Goal: Task Accomplishment & Management: Complete application form

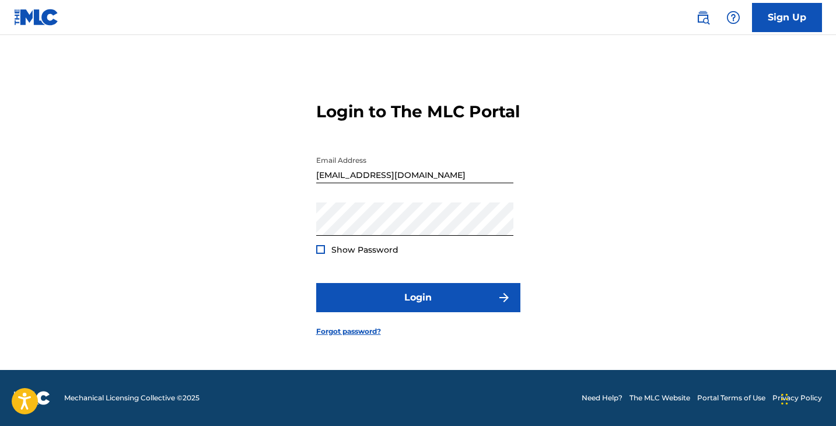
click at [325, 255] on div "Show Password" at bounding box center [357, 250] width 82 height 12
click at [362, 255] on span "Show Password" at bounding box center [364, 249] width 67 height 10
click at [319, 254] on div at bounding box center [320, 249] width 9 height 9
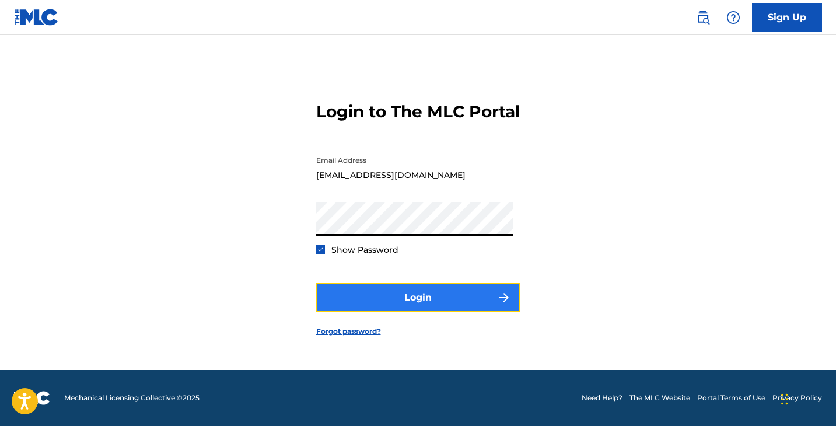
click at [414, 302] on button "Login" at bounding box center [418, 297] width 204 height 29
click at [444, 301] on button "Login" at bounding box center [418, 297] width 204 height 29
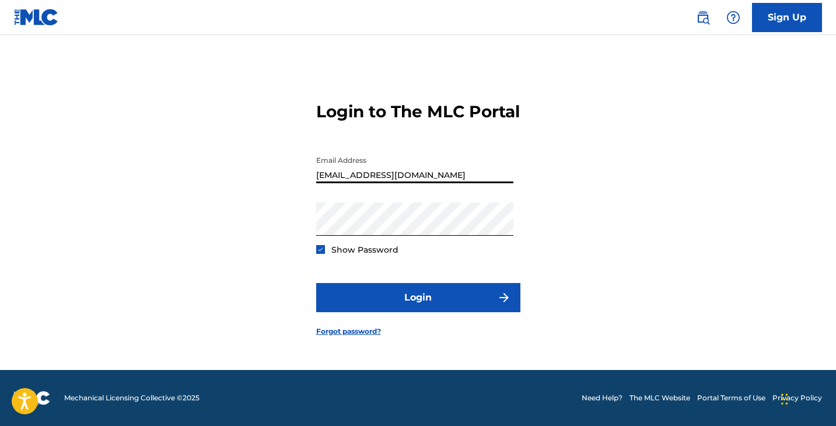
drag, startPoint x: 390, startPoint y: 182, endPoint x: 243, endPoint y: 170, distance: 147.4
click at [243, 170] on div "Login to The MLC Portal Email Address [EMAIL_ADDRESS][DOMAIN_NAME] Password Sho…" at bounding box center [418, 209] width 816 height 321
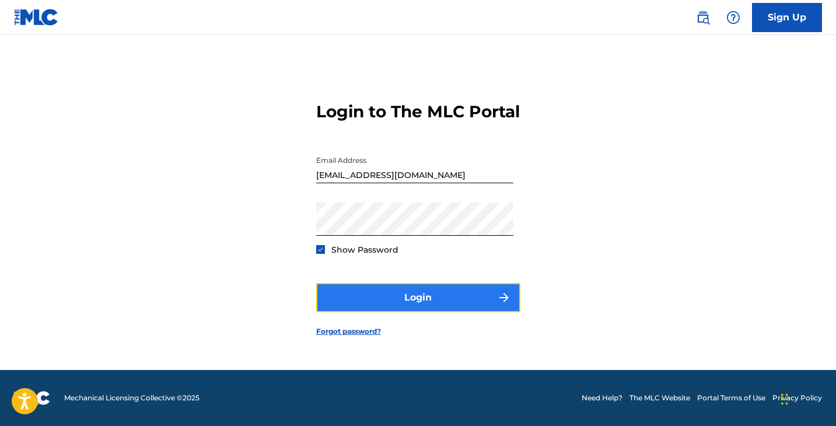
click at [479, 312] on button "Login" at bounding box center [418, 297] width 204 height 29
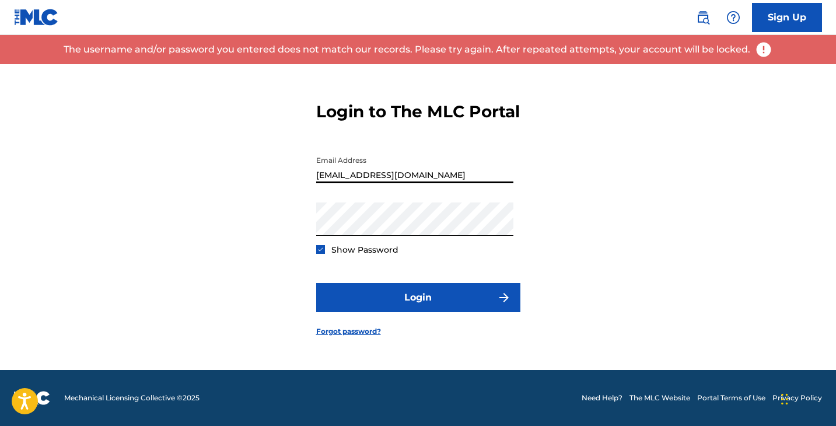
drag, startPoint x: 465, startPoint y: 188, endPoint x: 213, endPoint y: 181, distance: 251.4
click at [213, 181] on div "Login to The MLC Portal Email Address [EMAIL_ADDRESS][DOMAIN_NAME] Password Sho…" at bounding box center [418, 209] width 816 height 321
type input "[EMAIL_ADDRESS][DOMAIN_NAME]"
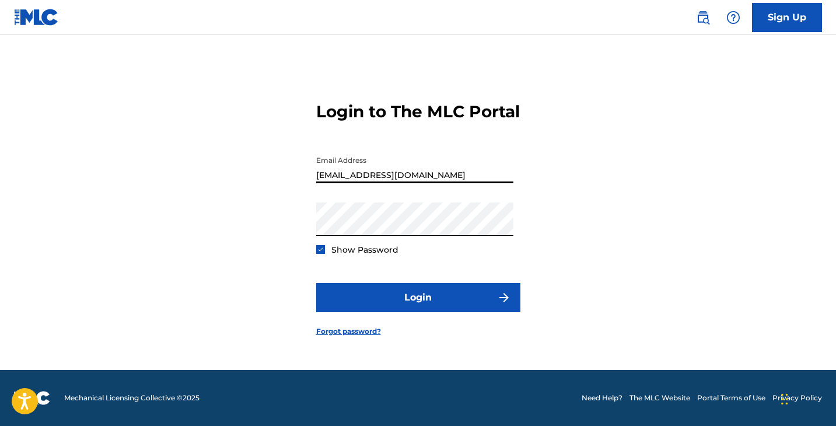
click at [236, 228] on div "Login to The MLC Portal Email Address [EMAIL_ADDRESS][DOMAIN_NAME] Password Sho…" at bounding box center [418, 209] width 816 height 321
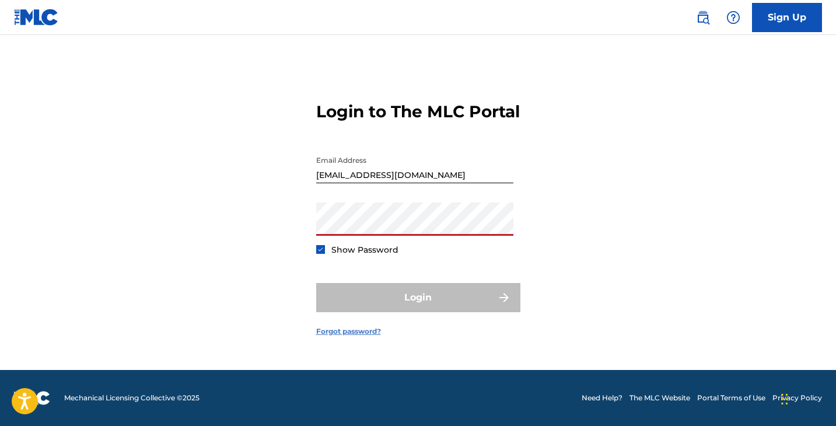
click at [336, 336] on link "Forgot password?" at bounding box center [348, 331] width 65 height 10
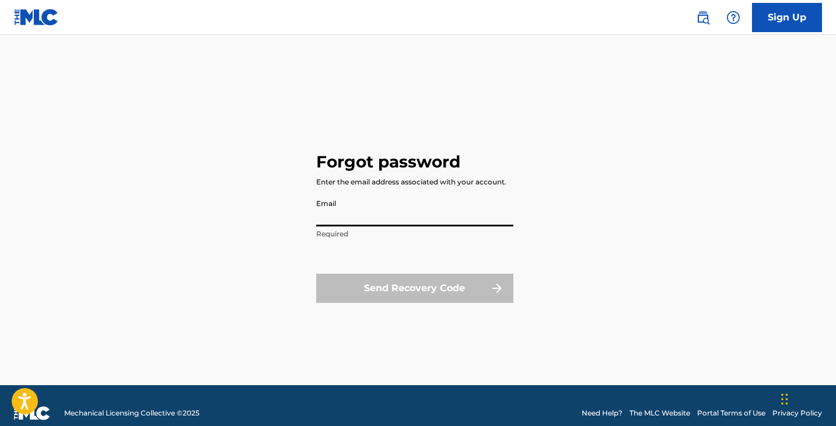
click at [373, 212] on input "Email" at bounding box center [414, 209] width 197 height 33
type input "[EMAIL_ADDRESS][DOMAIN_NAME]"
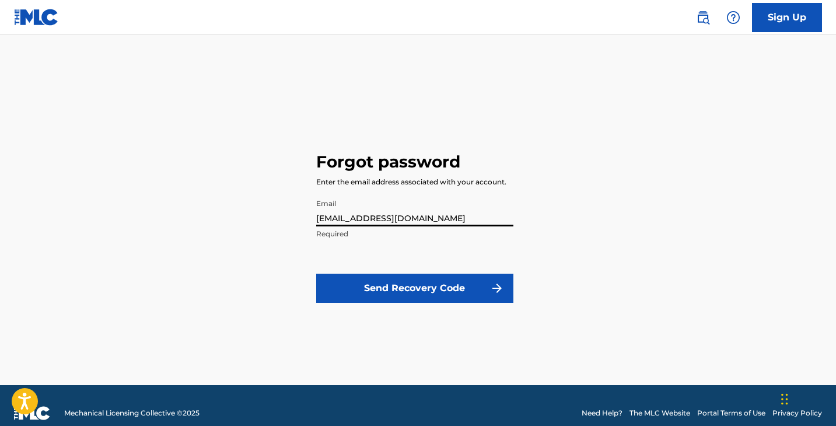
click button "Send Recovery Code" at bounding box center [414, 287] width 197 height 29
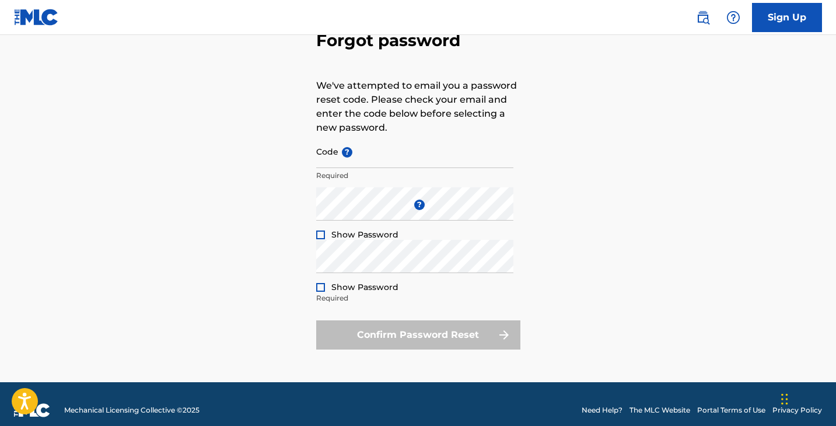
scroll to position [83, 0]
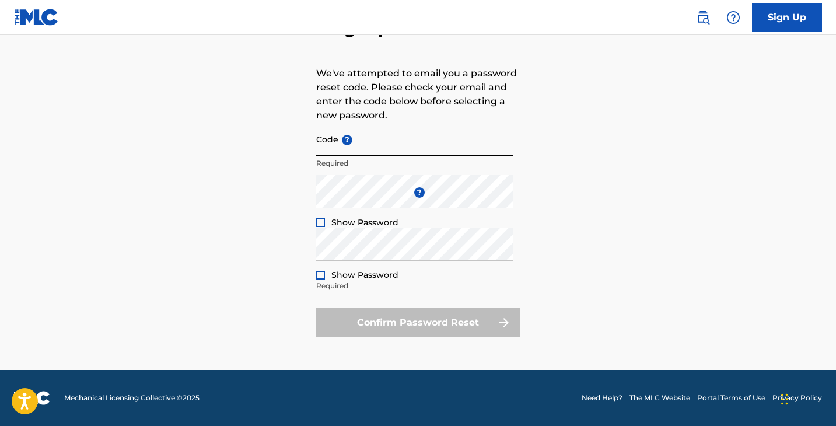
click at [380, 149] on input "Code ?" at bounding box center [414, 138] width 197 height 33
click at [770, 94] on div "Forgot password We've attempted to email you a password reset code. Please chec…" at bounding box center [418, 175] width 816 height 389
click at [398, 162] on p "Required" at bounding box center [414, 163] width 197 height 10
click at [404, 149] on input "Code ?" at bounding box center [414, 138] width 197 height 33
paste input "FP_0c3089f944f49a46a63c8616027c"
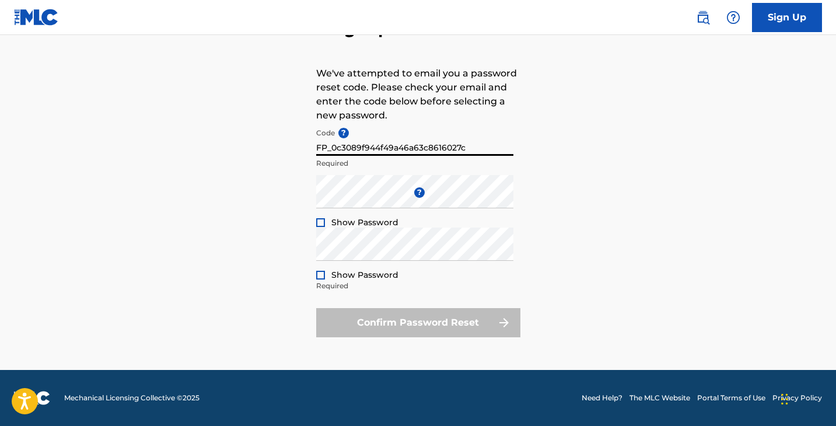
type input "FP_0c3089f944f49a46a63c8616027c"
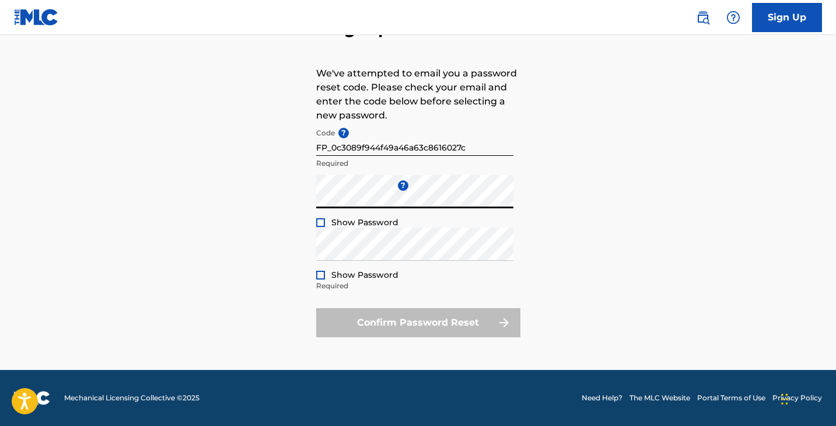
click at [355, 222] on span "Show Password" at bounding box center [364, 222] width 67 height 10
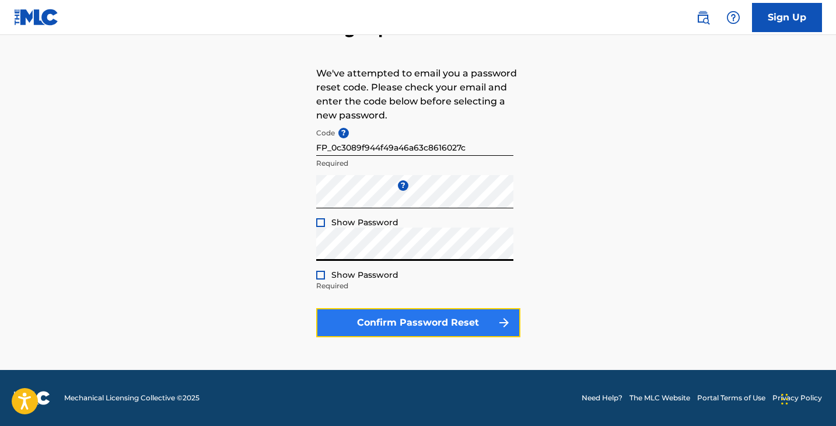
click at [437, 323] on button "Confirm Password Reset" at bounding box center [418, 322] width 204 height 29
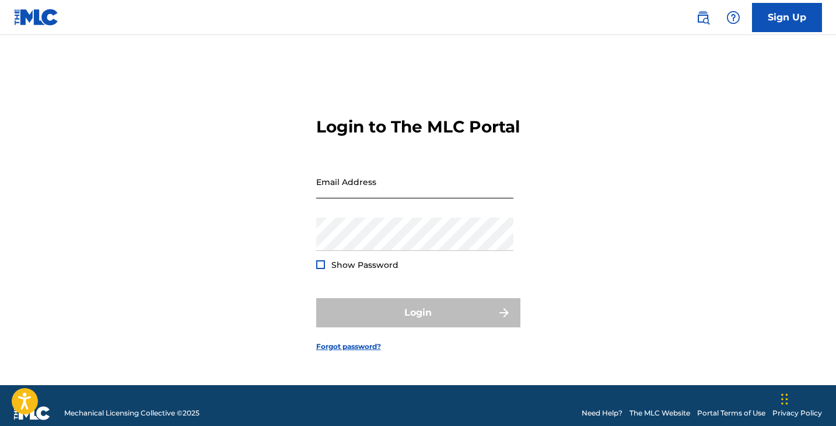
click at [364, 182] on input "Email Address" at bounding box center [414, 181] width 197 height 33
type input "[EMAIL_ADDRESS][DOMAIN_NAME]"
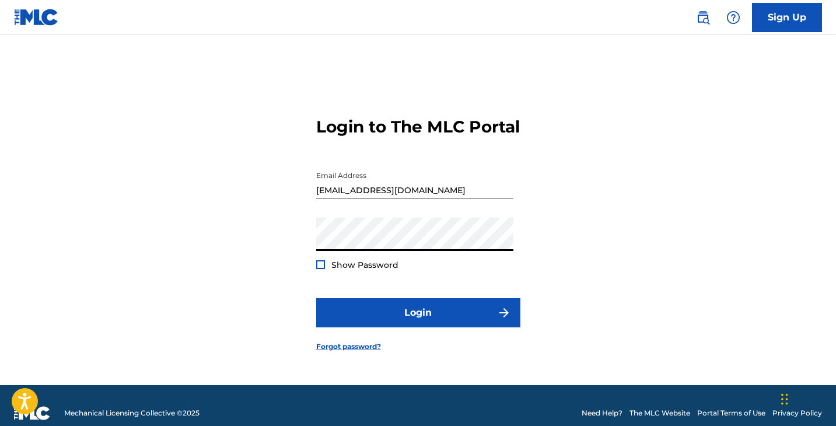
click at [316, 298] on button "Login" at bounding box center [418, 312] width 204 height 29
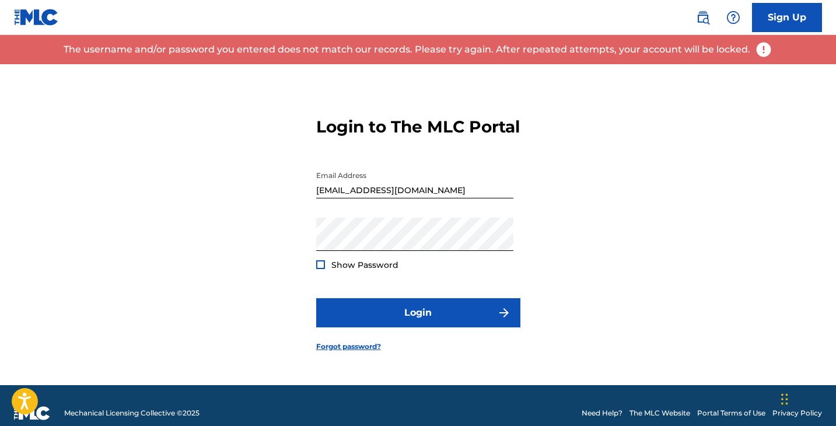
click at [371, 270] on span "Show Password" at bounding box center [364, 264] width 67 height 10
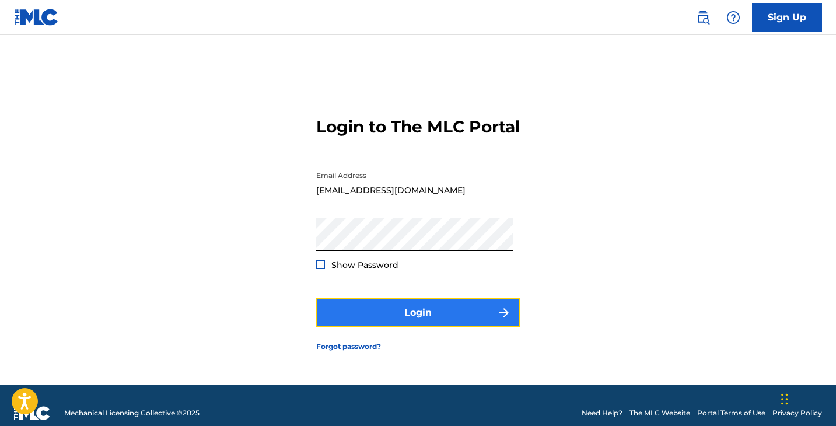
click at [391, 315] on button "Login" at bounding box center [418, 312] width 204 height 29
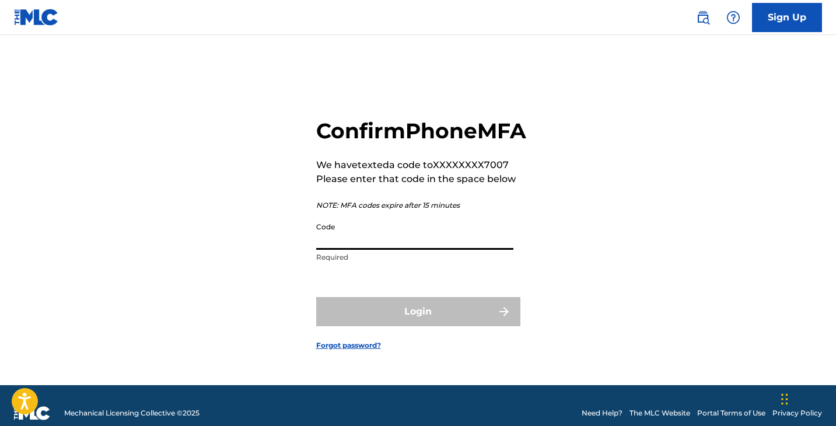
click at [387, 250] on input "Code" at bounding box center [414, 232] width 197 height 33
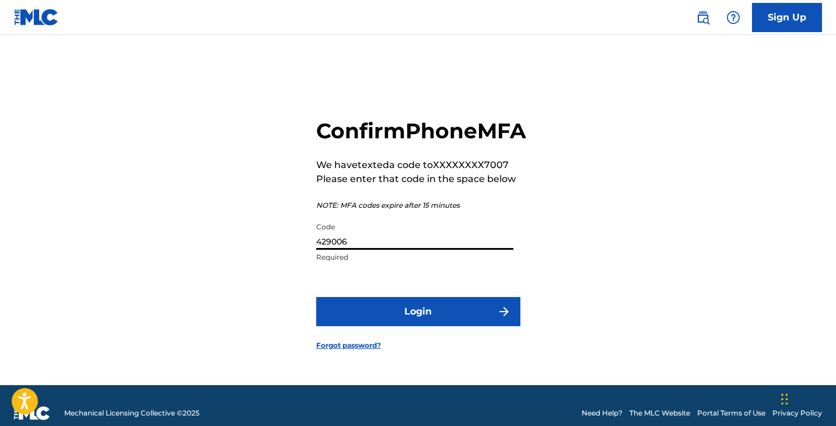
type input "429006"
click at [316, 297] on button "Login" at bounding box center [418, 311] width 204 height 29
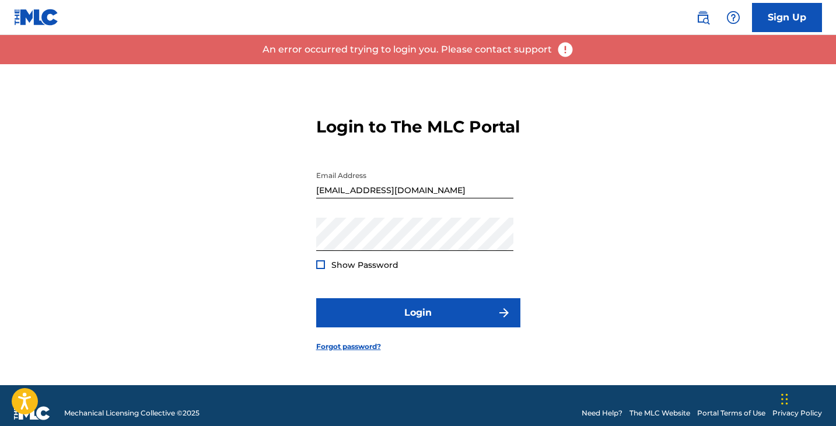
click at [322, 269] on div at bounding box center [320, 264] width 9 height 9
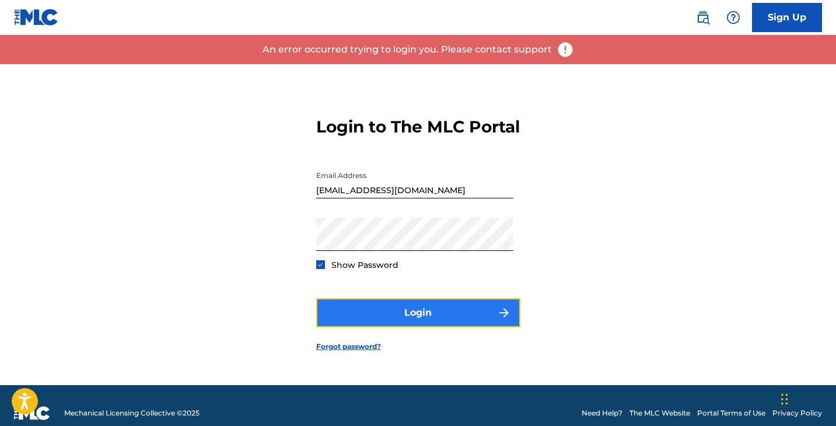
click at [418, 320] on button "Login" at bounding box center [418, 312] width 204 height 29
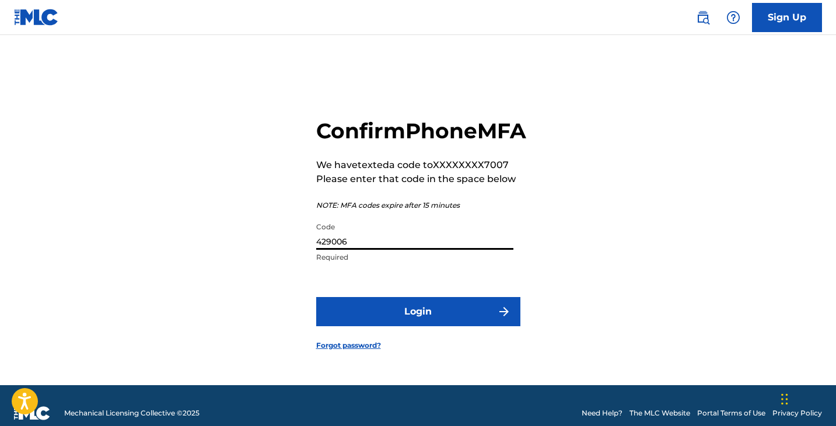
click at [429, 250] on input "429006" at bounding box center [414, 232] width 197 height 33
click at [330, 250] on input "429006" at bounding box center [414, 232] width 197 height 33
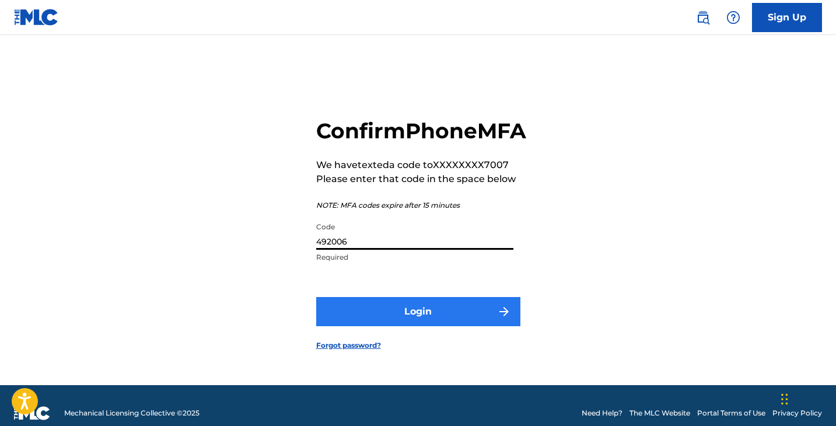
type input "492006"
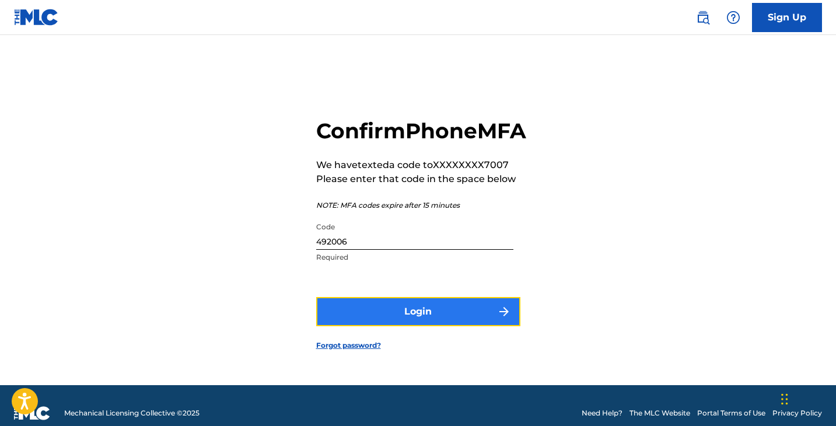
click at [390, 322] on button "Login" at bounding box center [418, 311] width 204 height 29
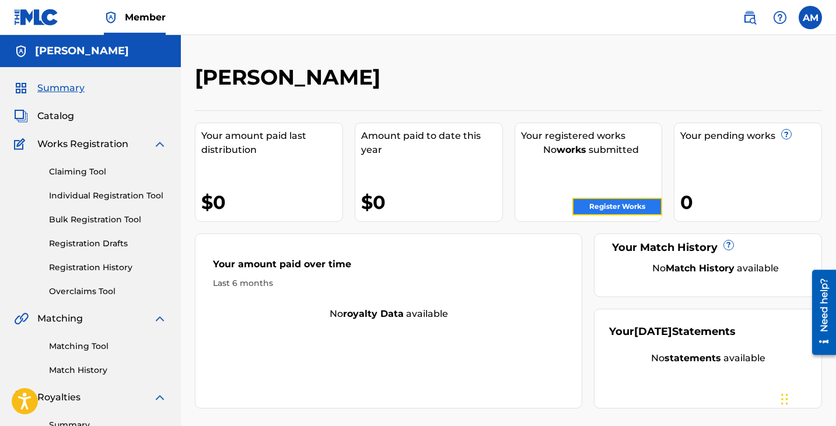
click at [588, 208] on link "Register Works" at bounding box center [617, 206] width 90 height 17
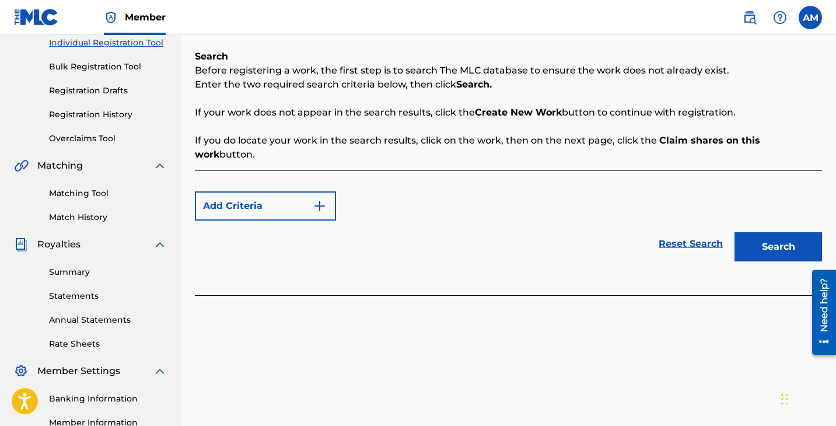
scroll to position [171, 0]
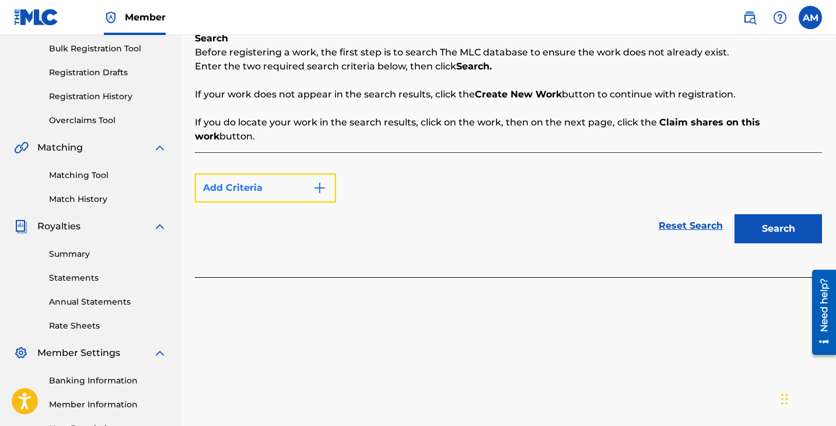
click at [294, 173] on button "Add Criteria" at bounding box center [265, 187] width 141 height 29
click at [292, 248] on div "Add Criteria Reset Search Search" at bounding box center [508, 214] width 627 height 125
click at [313, 202] on div "Reset Search Search" at bounding box center [508, 225] width 627 height 47
click at [316, 181] on img "Search Form" at bounding box center [320, 188] width 14 height 14
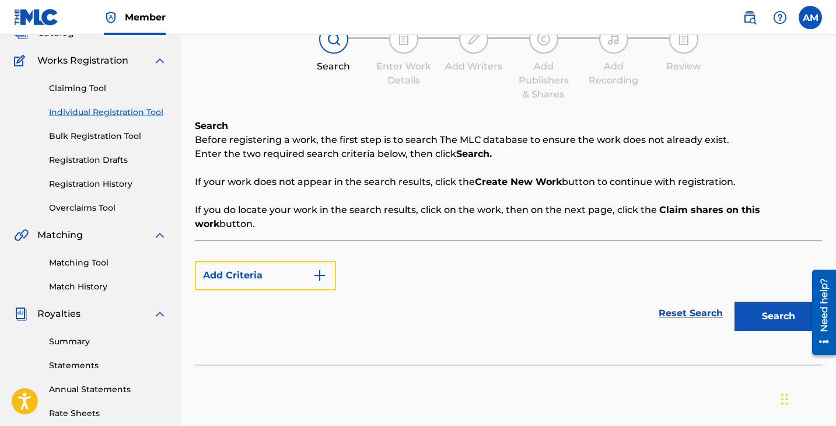
scroll to position [76, 0]
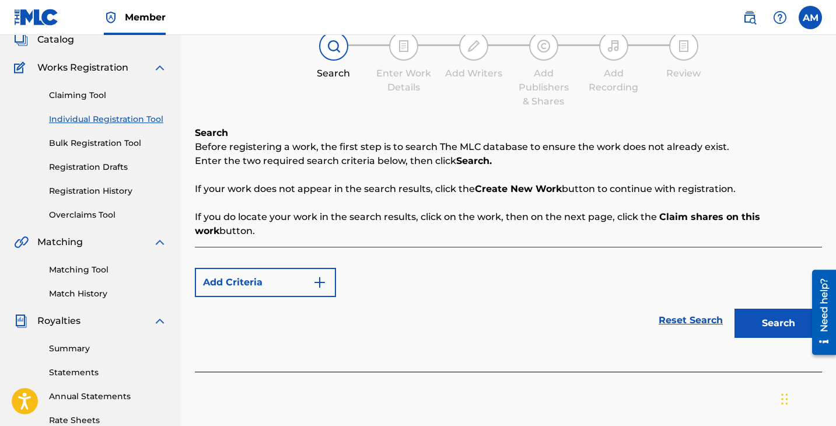
click at [489, 203] on div "Search Before registering a work, the first step is to search The MLC database …" at bounding box center [508, 182] width 627 height 112
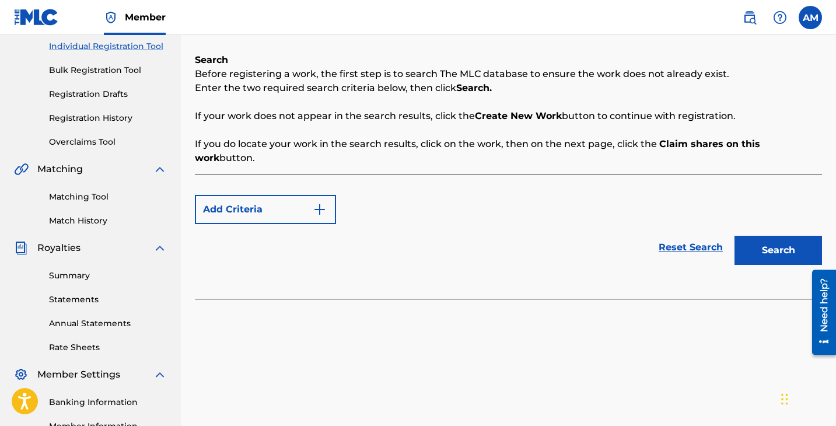
scroll to position [138, 0]
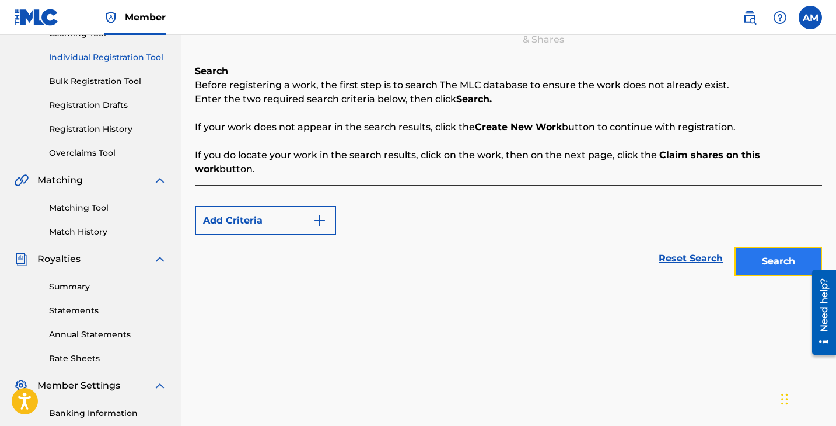
click at [764, 247] on button "Search" at bounding box center [777, 261] width 87 height 29
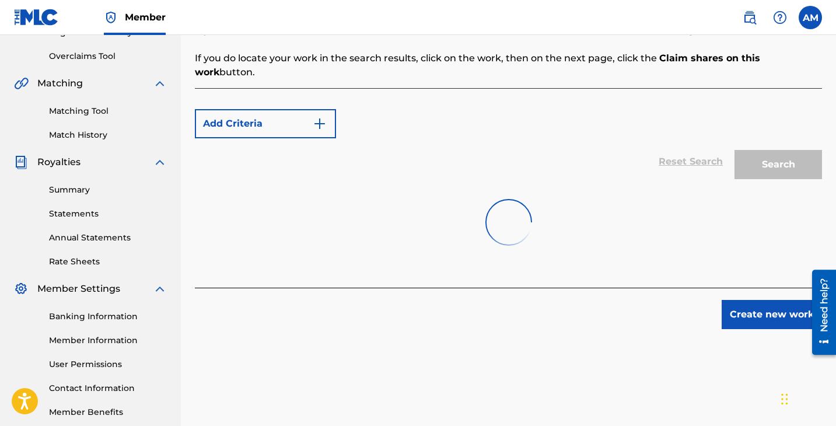
scroll to position [236, 0]
click at [750, 299] on button "Create new work" at bounding box center [771, 313] width 100 height 29
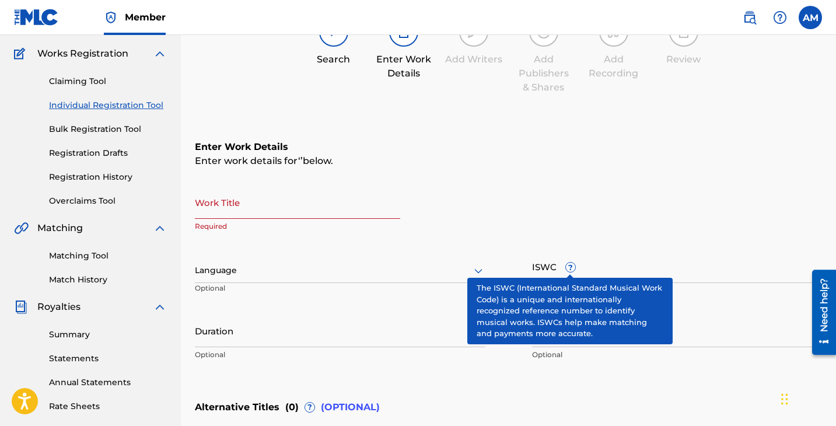
scroll to position [93, 0]
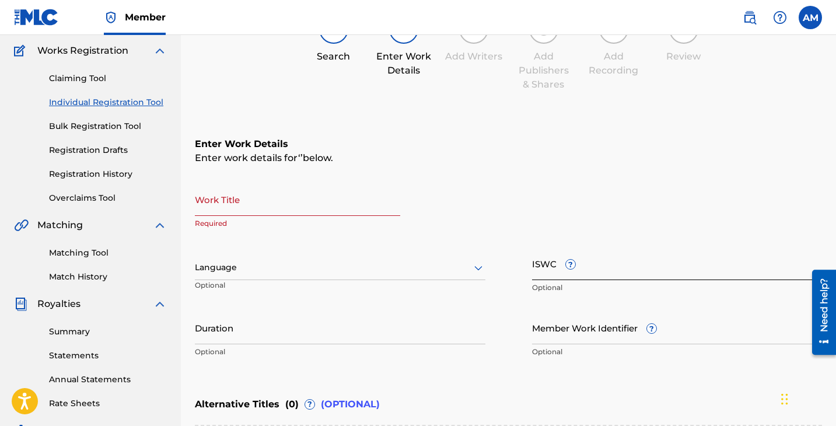
click at [544, 273] on input "ISWC ?" at bounding box center [677, 263] width 290 height 33
paste input "T3347706230"
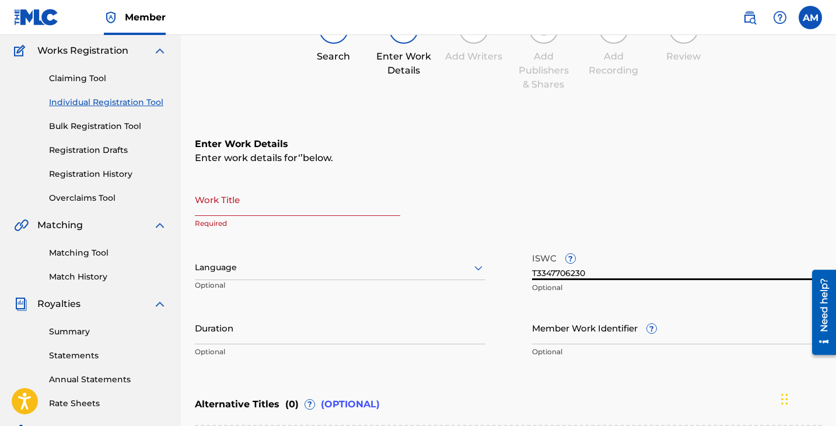
type input "T3347706230"
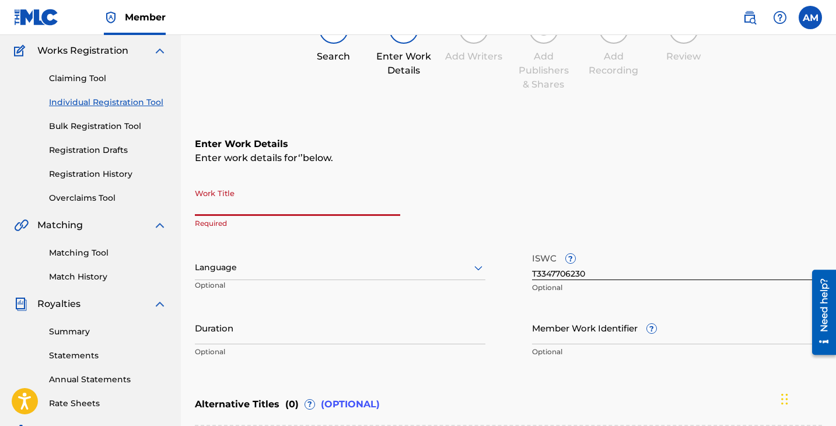
click at [277, 204] on input "Work Title" at bounding box center [297, 199] width 205 height 33
type input "All the Girls"
click at [305, 284] on div "Language Optional" at bounding box center [340, 273] width 290 height 52
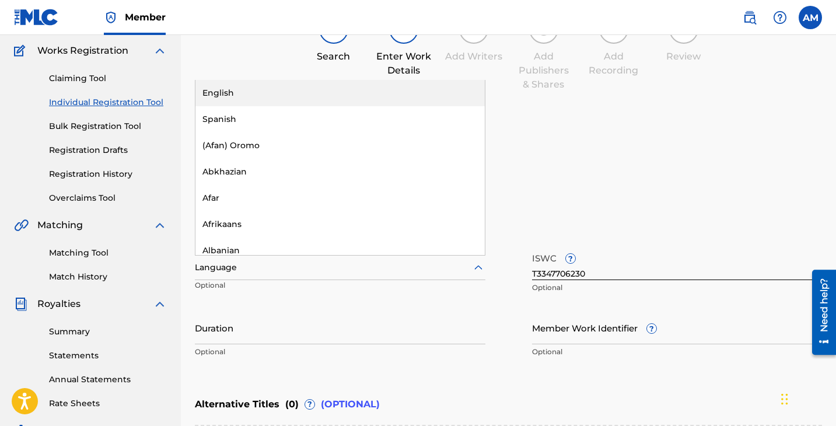
click at [311, 272] on div at bounding box center [340, 267] width 290 height 15
click at [233, 97] on div "English" at bounding box center [339, 93] width 289 height 26
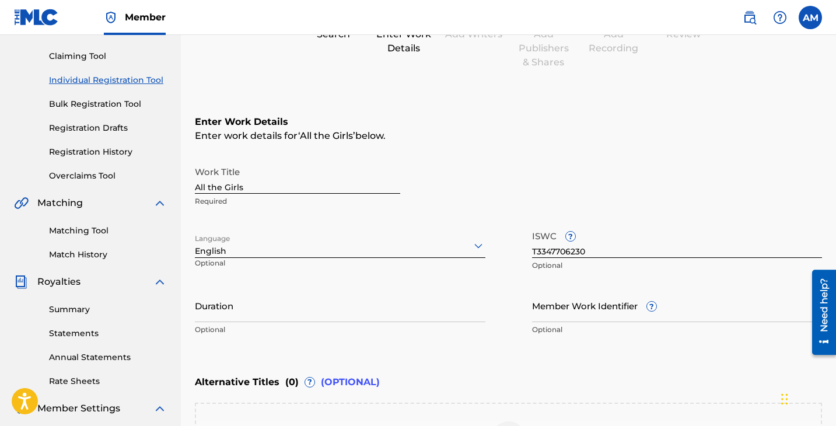
scroll to position [118, 0]
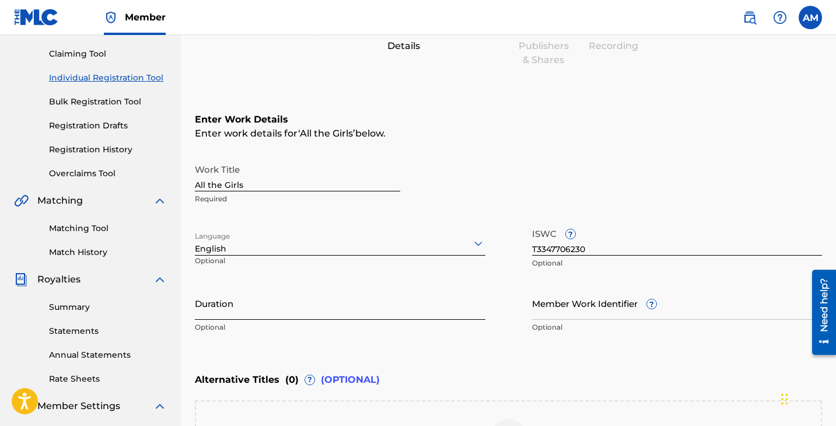
click at [248, 301] on input "Duration" at bounding box center [340, 302] width 290 height 33
type input "04:24"
click at [404, 362] on div "Enter Work Details Enter work details for ‘ All the Girls ’ below. Work Title A…" at bounding box center [508, 226] width 627 height 282
click at [588, 303] on input "Member Work Identifier ?" at bounding box center [677, 302] width 290 height 33
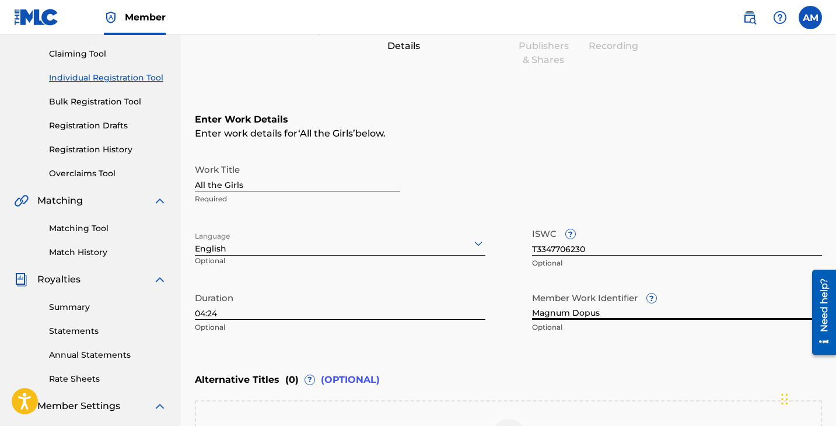
type input "Magnum Dopus"
click at [481, 360] on div "Enter Work Details Enter work details for ‘ All the Girls ’ below. Work Title A…" at bounding box center [508, 226] width 627 height 282
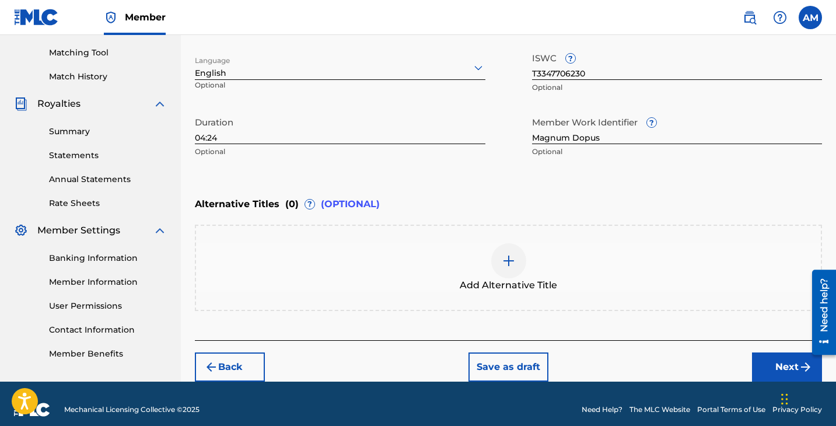
scroll to position [304, 0]
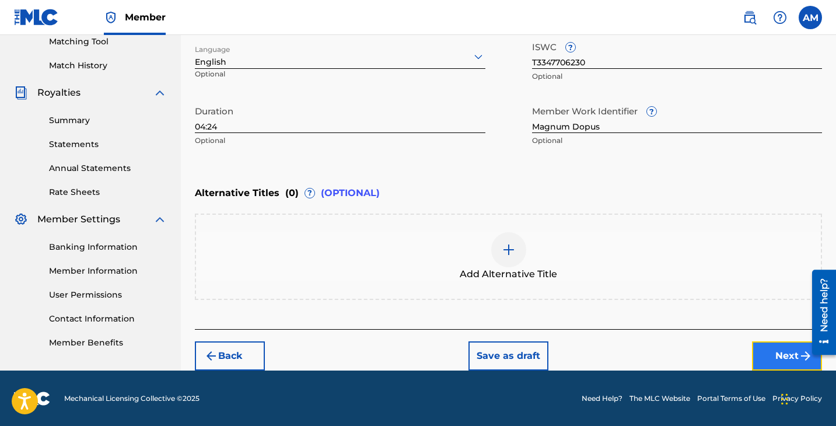
click at [774, 359] on button "Next" at bounding box center [787, 355] width 70 height 29
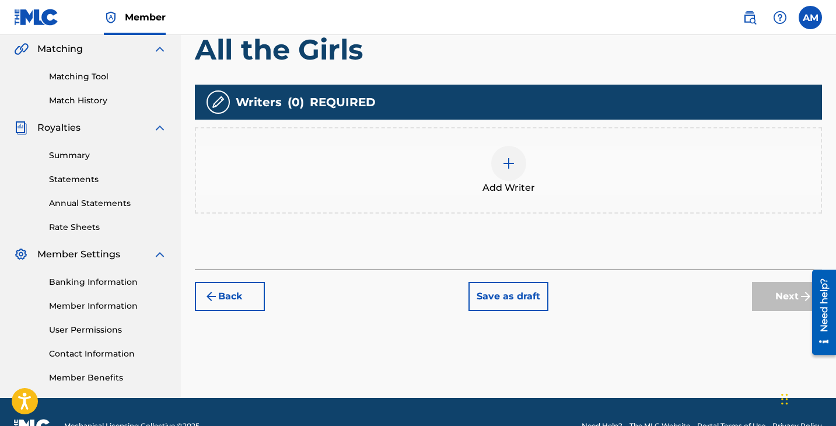
scroll to position [297, 0]
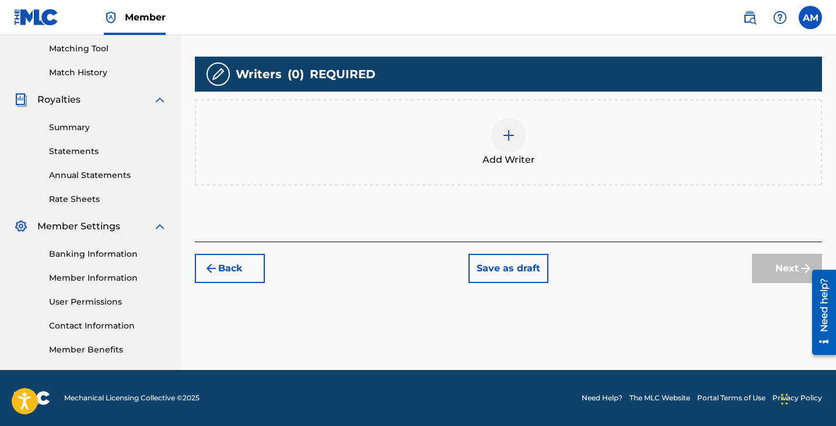
click at [511, 136] on img at bounding box center [508, 135] width 14 height 14
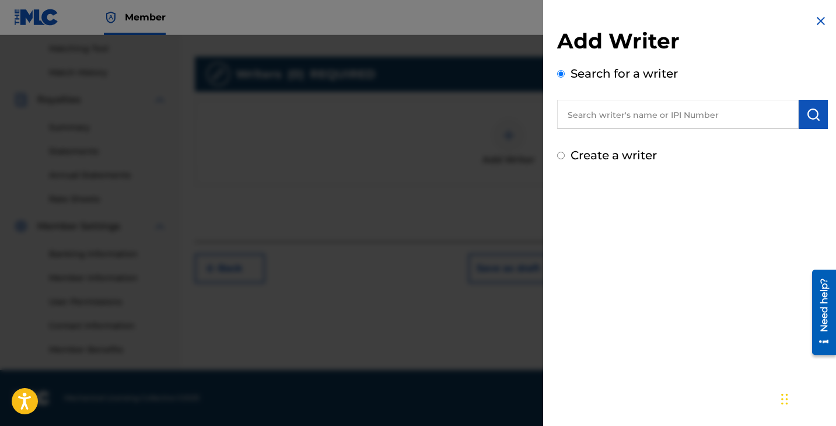
click at [625, 120] on input "text" at bounding box center [677, 114] width 241 height 29
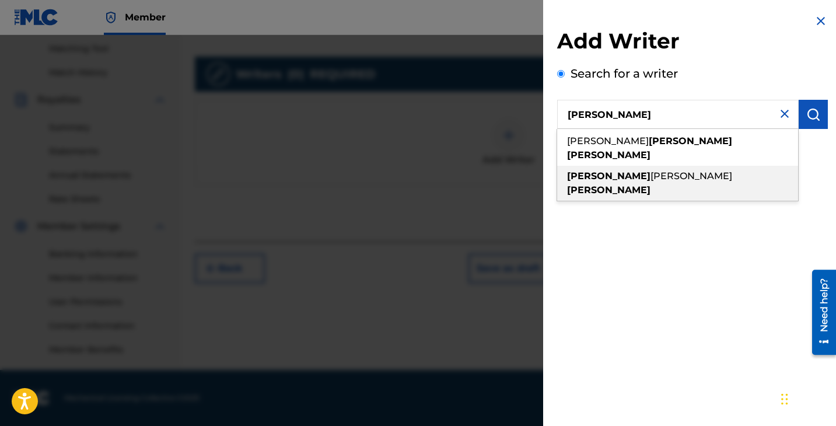
click at [650, 184] on strong "[PERSON_NAME]" at bounding box center [608, 189] width 83 height 11
type input "[PERSON_NAME]"
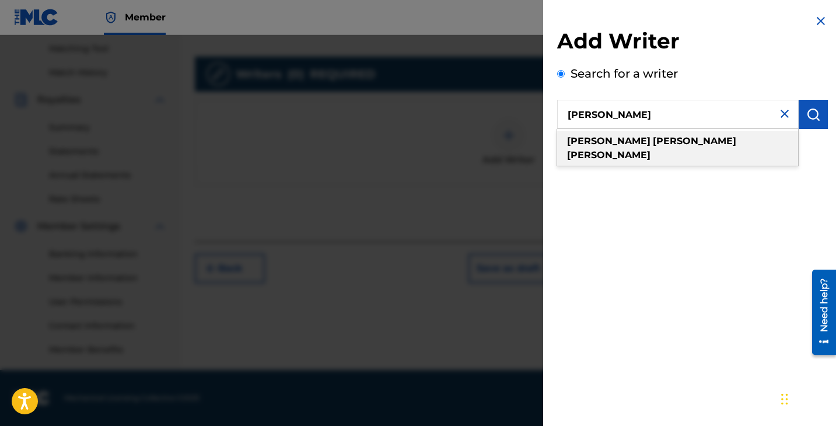
click at [645, 149] on strong "[PERSON_NAME]" at bounding box center [608, 154] width 83 height 11
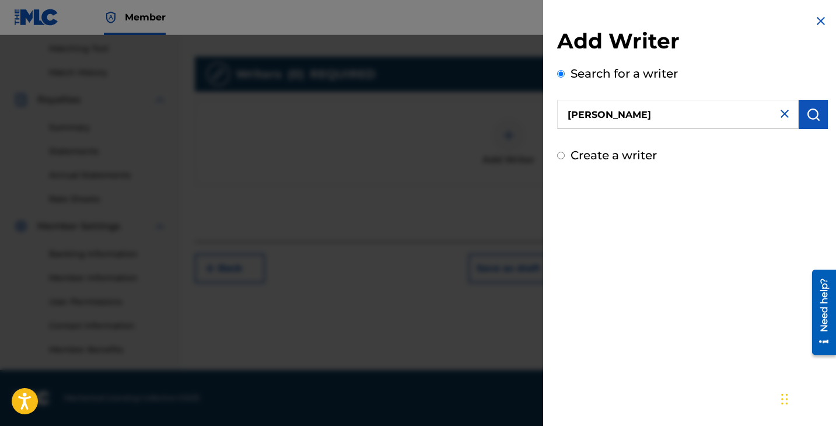
click at [692, 116] on input "[PERSON_NAME]" at bounding box center [677, 114] width 241 height 29
click at [683, 167] on div "Add Writer Search for a writer [PERSON_NAME] Create a writer" at bounding box center [692, 89] width 299 height 178
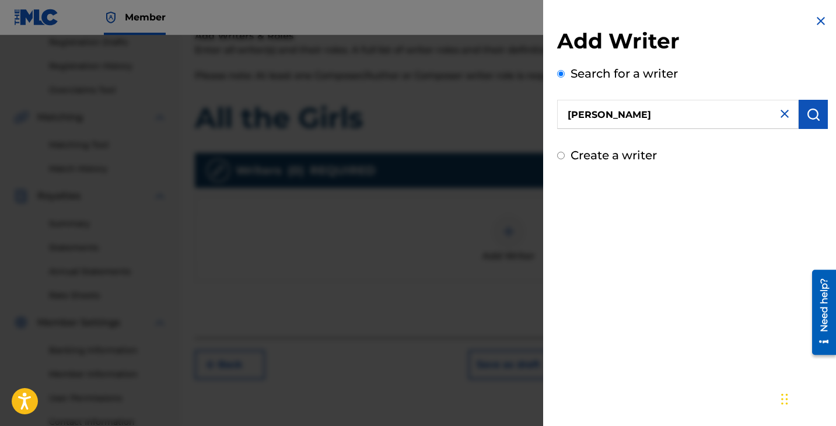
scroll to position [195, 0]
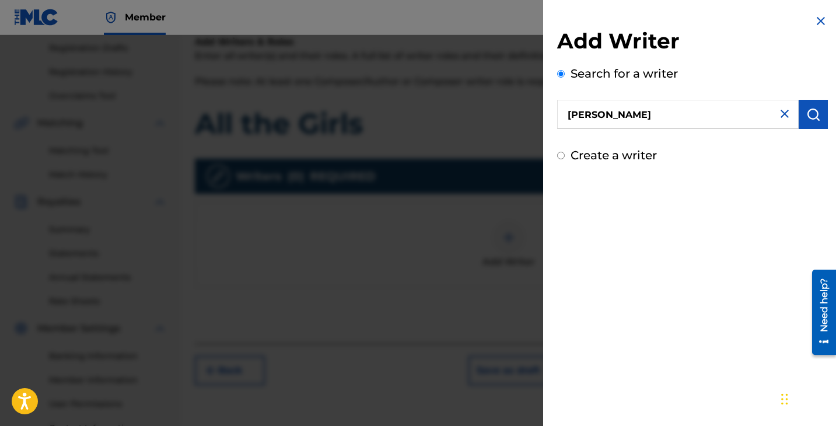
click at [813, 17] on img at bounding box center [820, 21] width 14 height 14
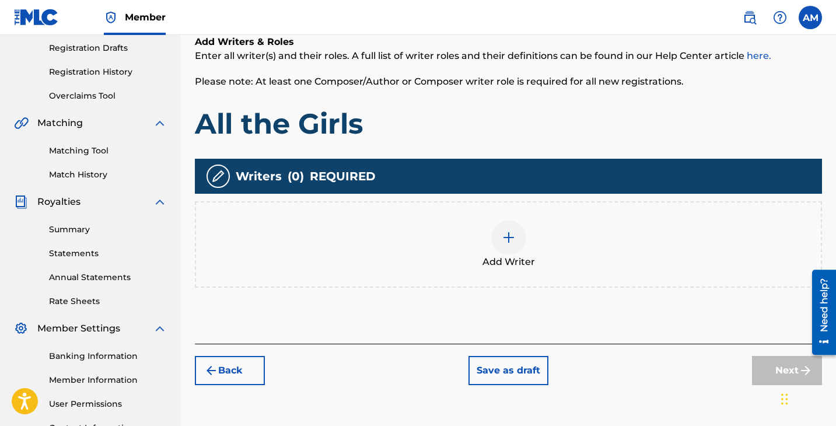
click at [501, 237] on img at bounding box center [508, 237] width 14 height 14
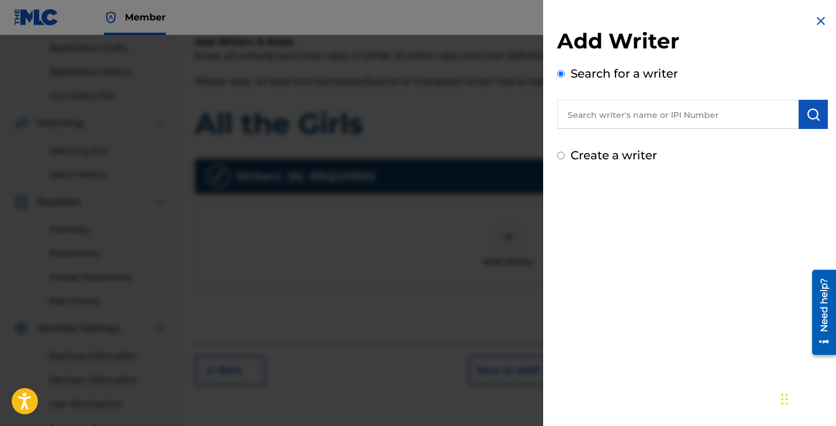
click at [587, 154] on label "Create a writer" at bounding box center [613, 155] width 86 height 14
radio input "true"
click at [564, 154] on input "Create a writer" at bounding box center [561, 156] width 8 height 8
radio input "false"
radio input "true"
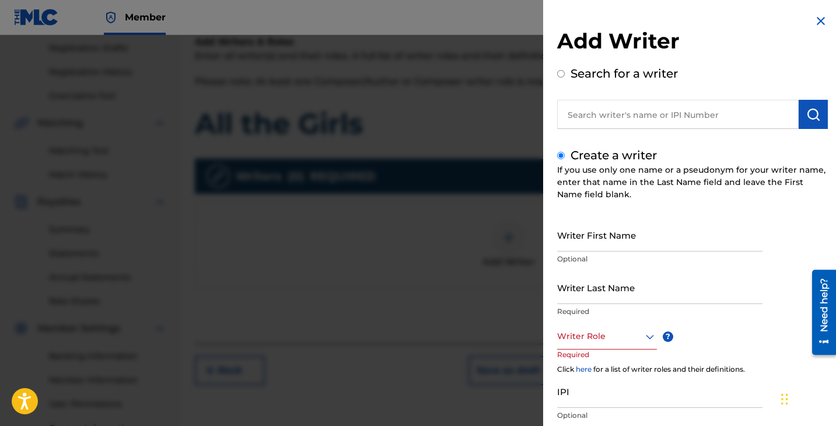
click at [565, 74] on div "Search for a writer" at bounding box center [692, 97] width 271 height 64
click at [559, 74] on input "Search for a writer" at bounding box center [561, 74] width 8 height 8
radio input "true"
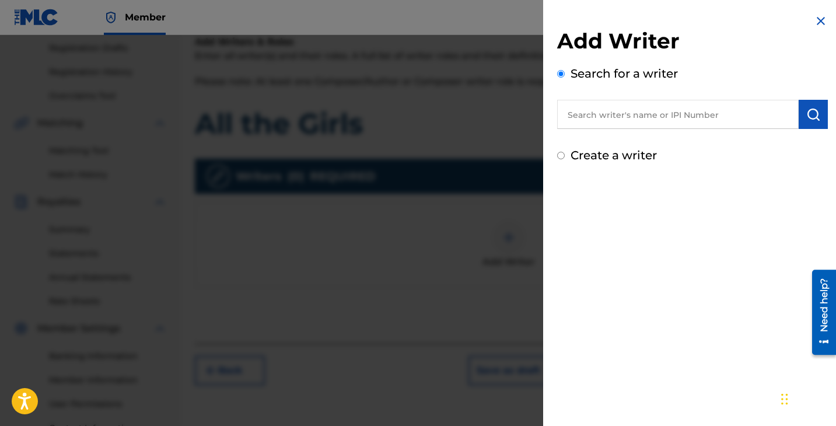
click at [671, 106] on input "text" at bounding box center [677, 114] width 241 height 29
paste input "641266754"
type input "641266754"
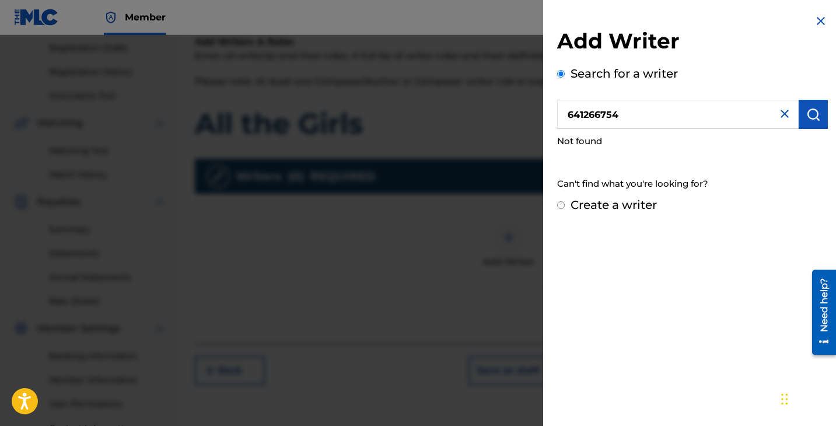
click at [596, 202] on label "Create a writer" at bounding box center [613, 205] width 86 height 14
radio input "true"
click at [564, 202] on input "Create a writer" at bounding box center [561, 205] width 8 height 8
radio input "false"
radio input "true"
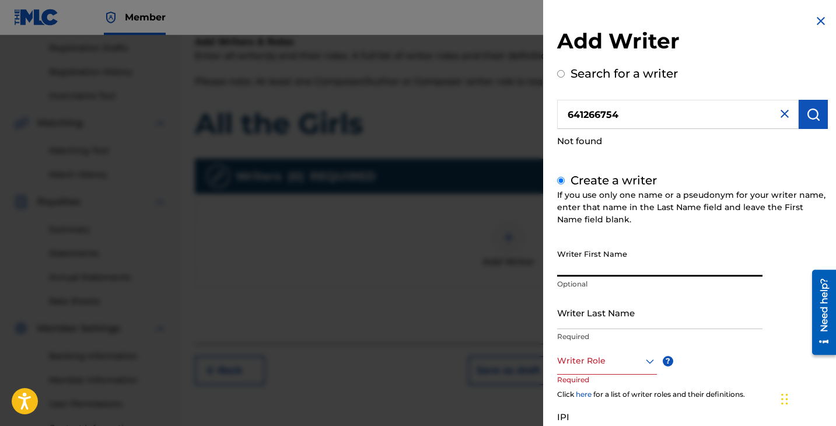
click at [593, 266] on input "Writer First Name" at bounding box center [659, 259] width 205 height 33
type input "[PERSON_NAME]"
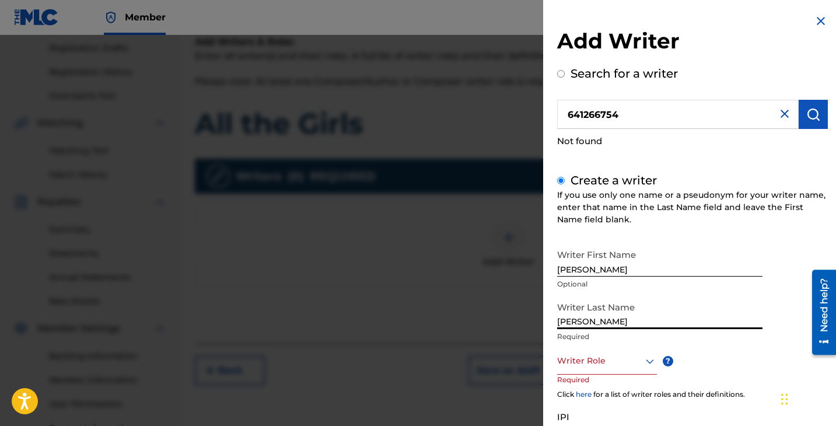
scroll to position [104, 0]
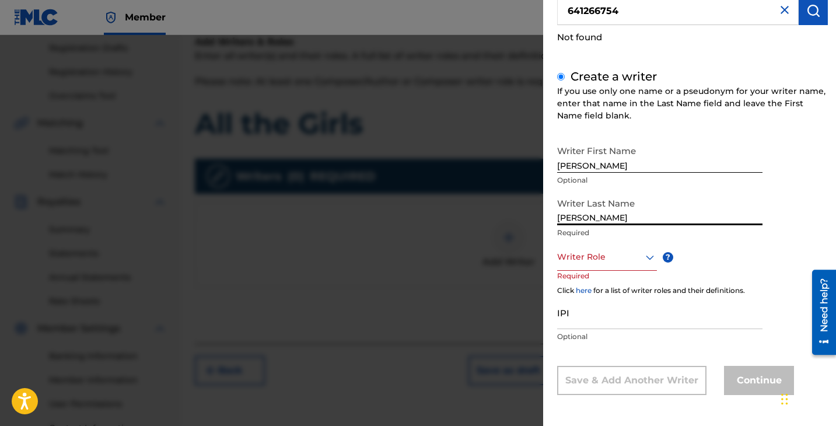
type input "[PERSON_NAME]"
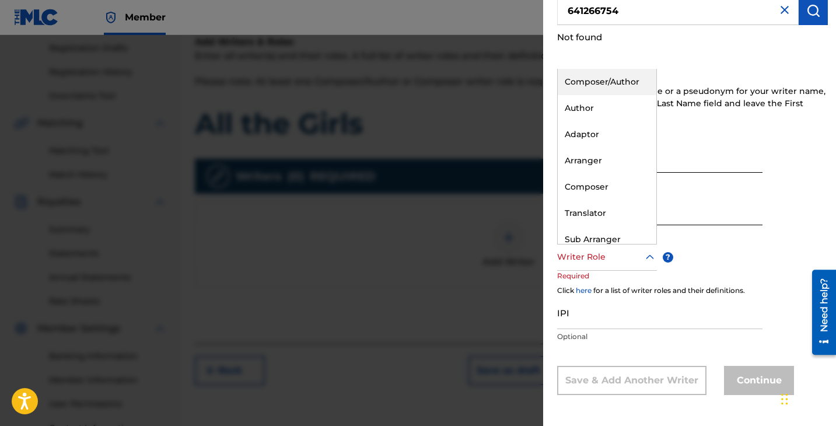
click at [617, 256] on div at bounding box center [607, 257] width 100 height 15
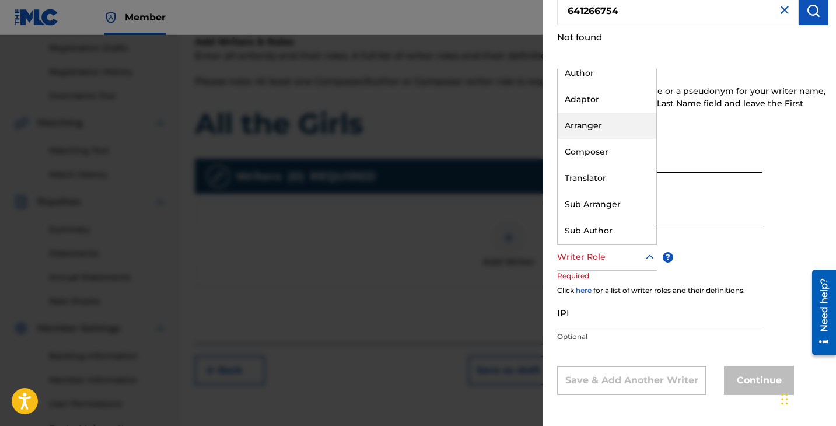
scroll to position [0, 0]
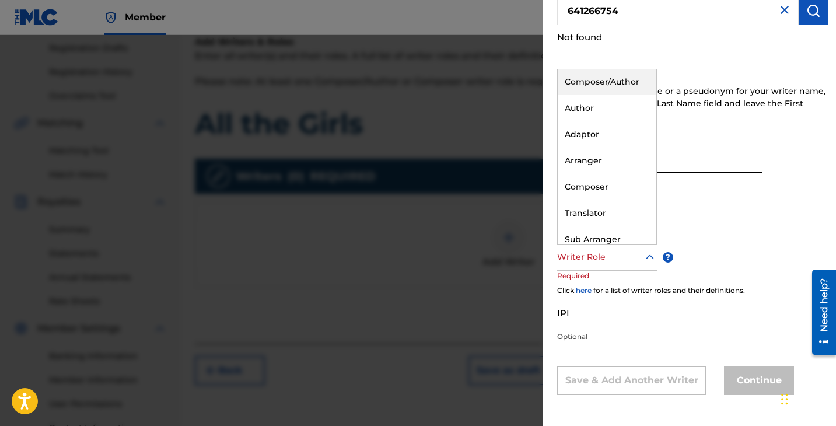
click at [611, 78] on div "Composer/Author" at bounding box center [606, 82] width 99 height 26
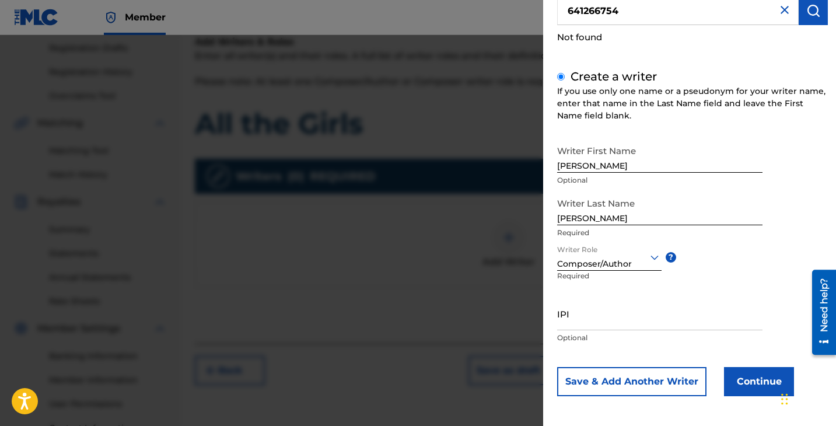
scroll to position [105, 0]
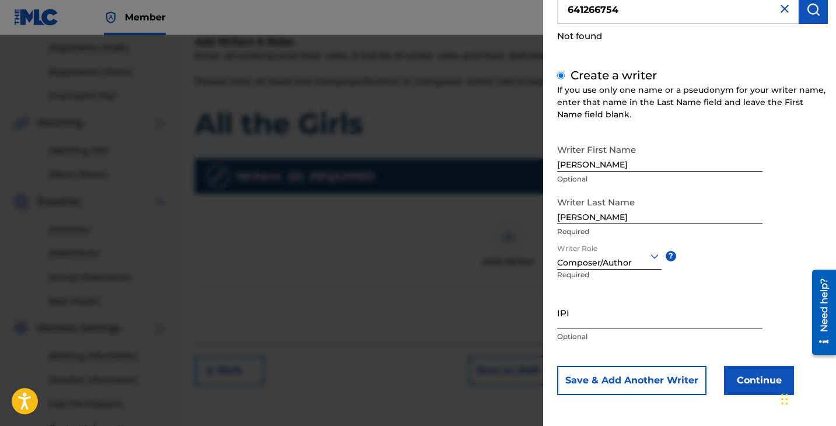
click at [657, 313] on input "IPI" at bounding box center [659, 312] width 205 height 33
paste input "641266754"
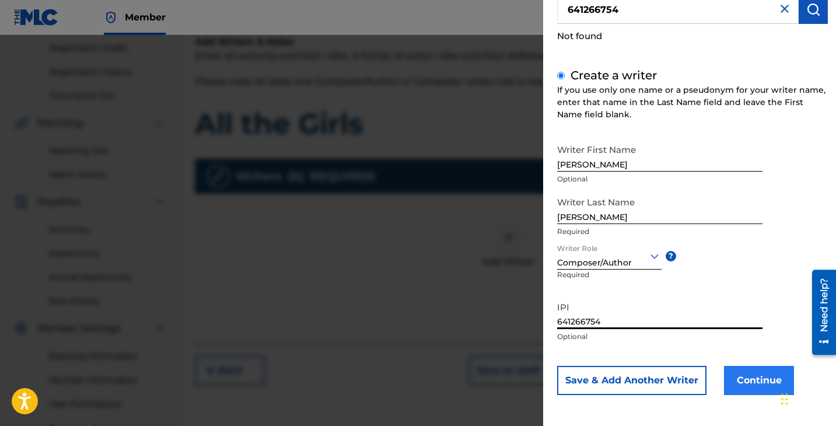
type input "641266754"
click at [757, 378] on button "Continue" at bounding box center [759, 380] width 70 height 29
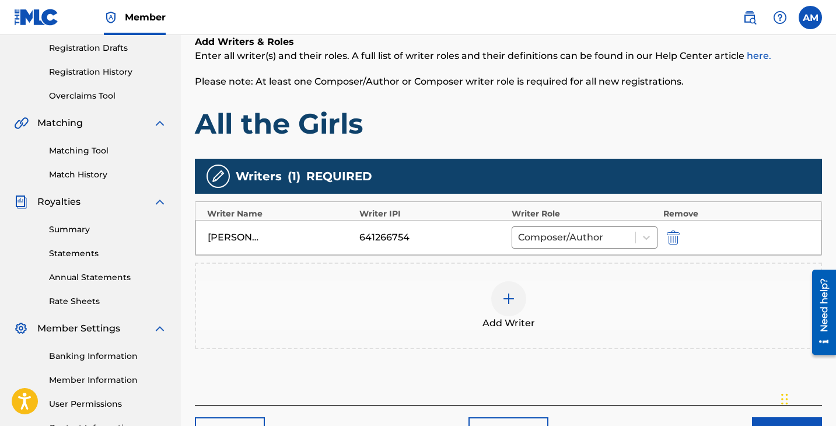
scroll to position [297, 0]
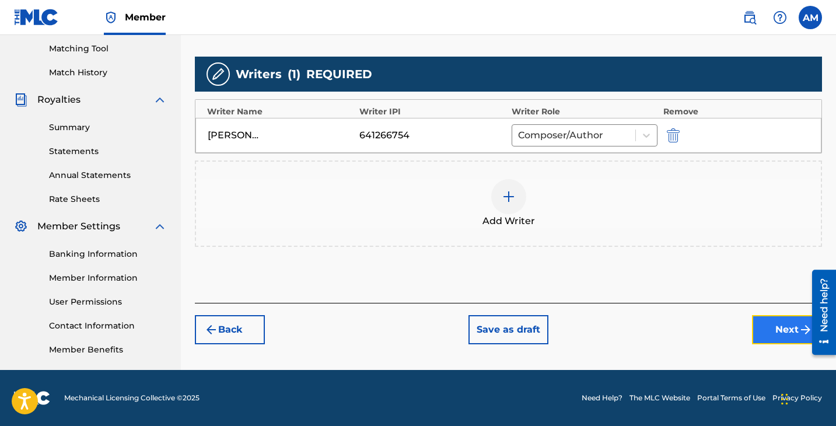
click at [759, 328] on button "Next" at bounding box center [787, 329] width 70 height 29
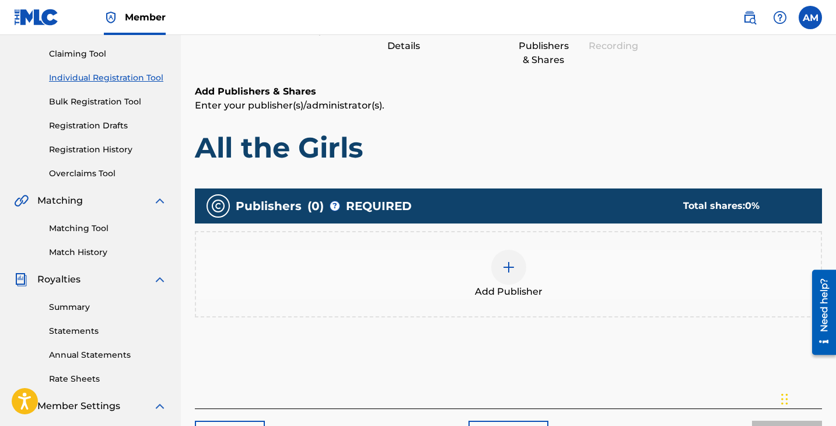
scroll to position [153, 0]
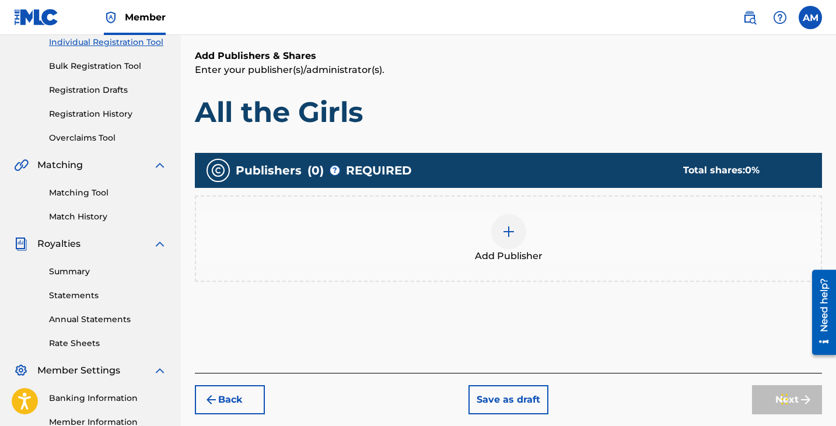
click at [507, 227] on img at bounding box center [508, 232] width 14 height 14
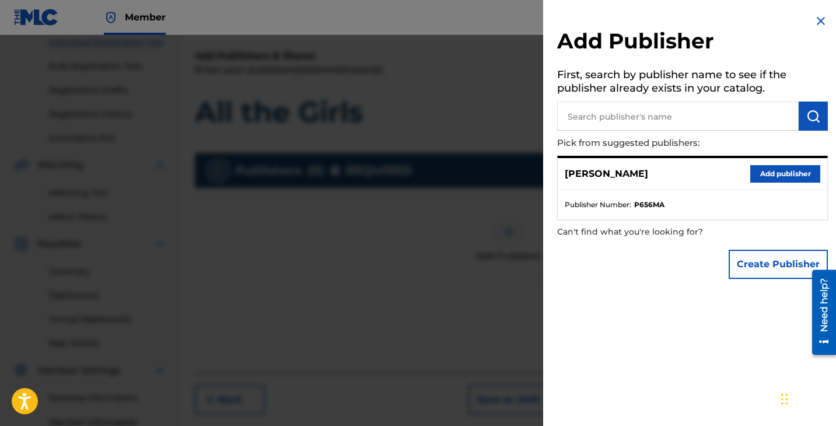
click at [816, 9] on div "Add Publisher First, search by publisher name to see if the publisher already e…" at bounding box center [692, 149] width 299 height 299
click at [815, 17] on img at bounding box center [820, 21] width 14 height 14
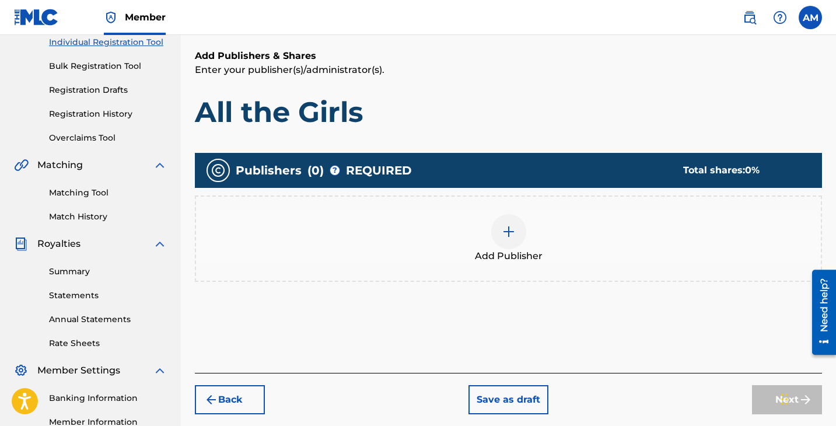
click at [763, 400] on div "Next" at bounding box center [787, 399] width 70 height 29
click at [565, 250] on div "Add Publisher" at bounding box center [508, 238] width 625 height 49
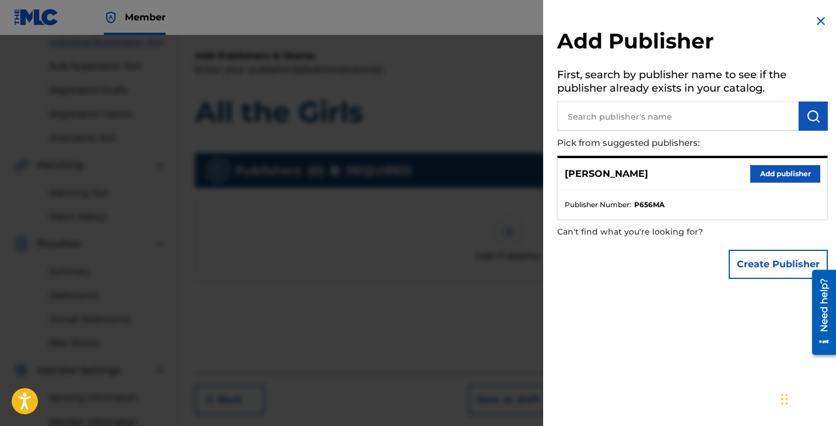
click at [669, 119] on input "text" at bounding box center [677, 115] width 241 height 29
type input "u"
click at [666, 280] on div "Create Publisher" at bounding box center [692, 264] width 271 height 41
click at [790, 178] on button "Add publisher" at bounding box center [785, 173] width 70 height 17
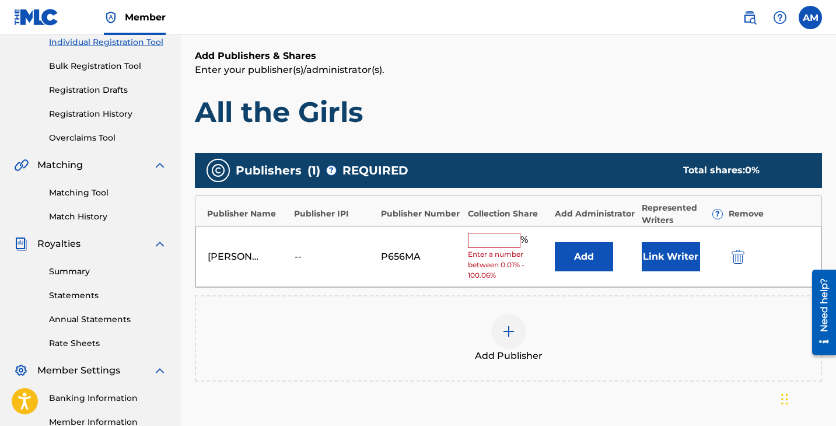
click at [502, 246] on input "text" at bounding box center [494, 240] width 52 height 15
type input "5"
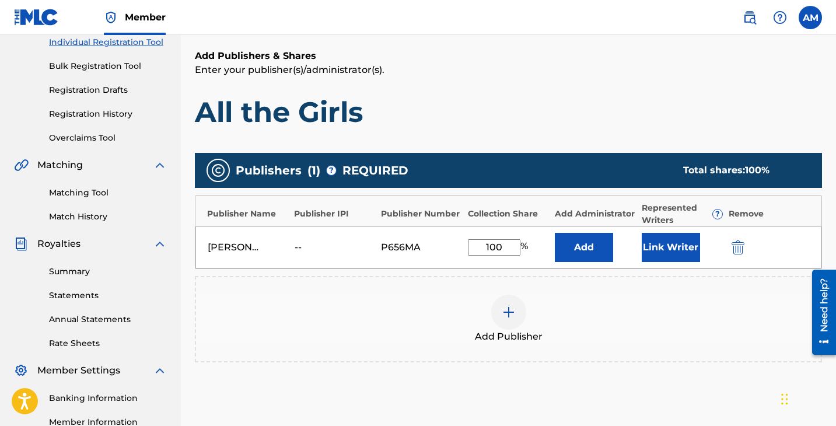
type input "100"
click at [611, 319] on div "Add Publisher" at bounding box center [508, 318] width 625 height 49
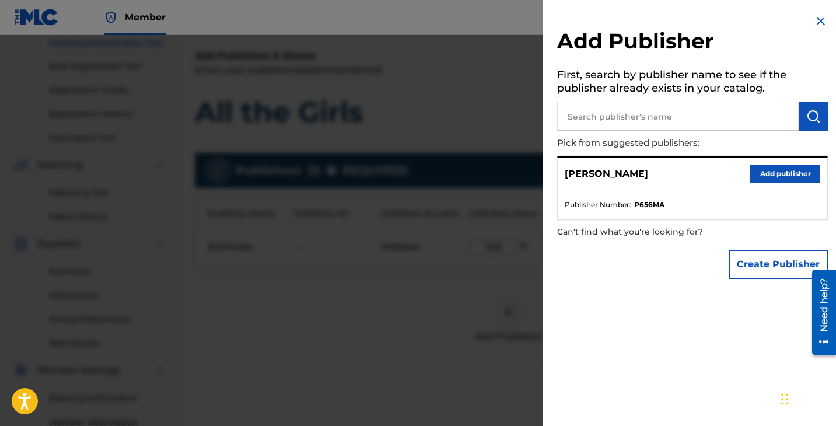
click at [817, 21] on img at bounding box center [820, 21] width 14 height 14
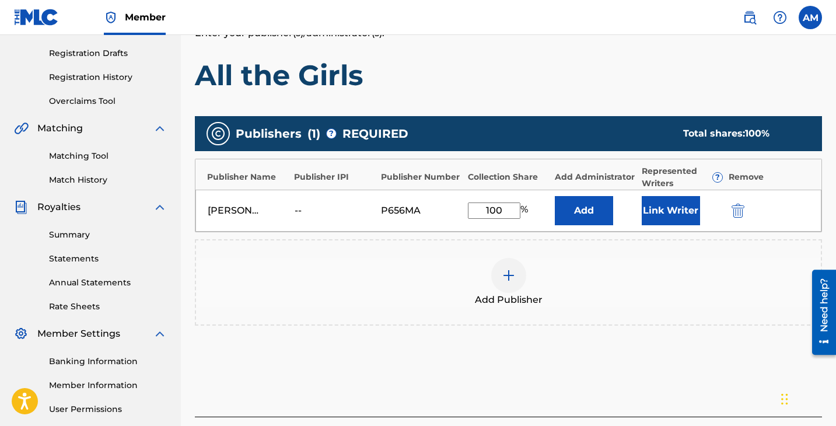
scroll to position [177, 0]
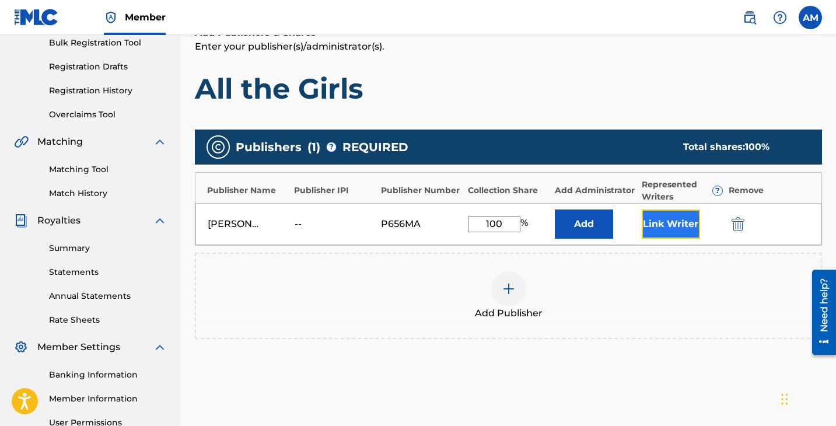
click at [665, 223] on button "Link Writer" at bounding box center [670, 223] width 58 height 29
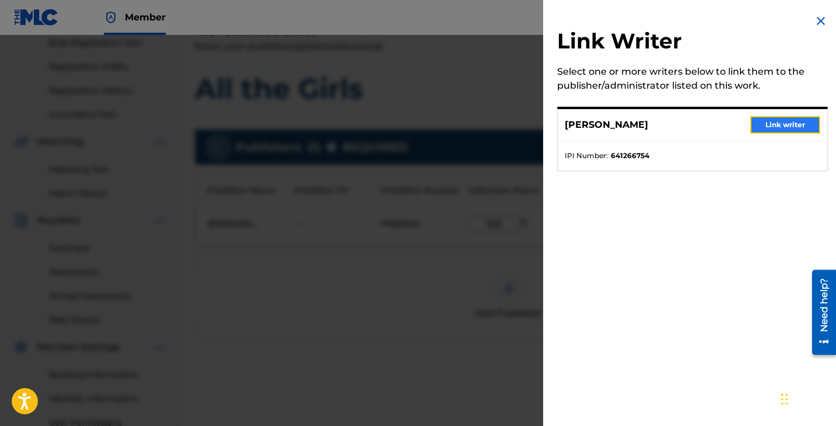
click at [770, 128] on button "Link writer" at bounding box center [785, 124] width 70 height 17
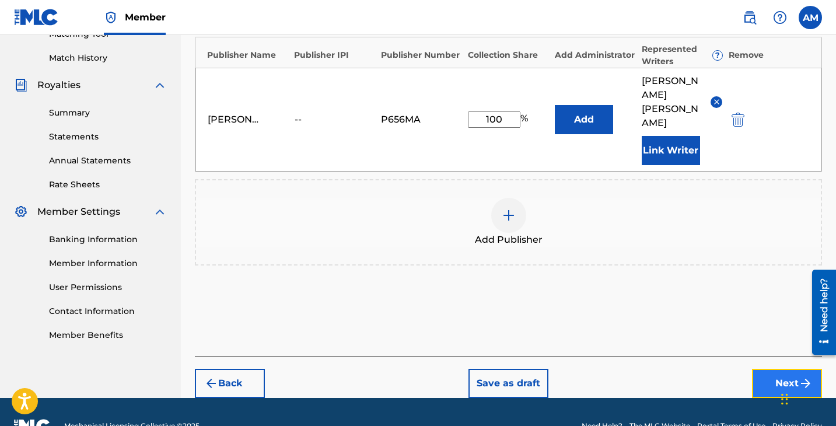
click at [794, 369] on button "Next" at bounding box center [787, 383] width 70 height 29
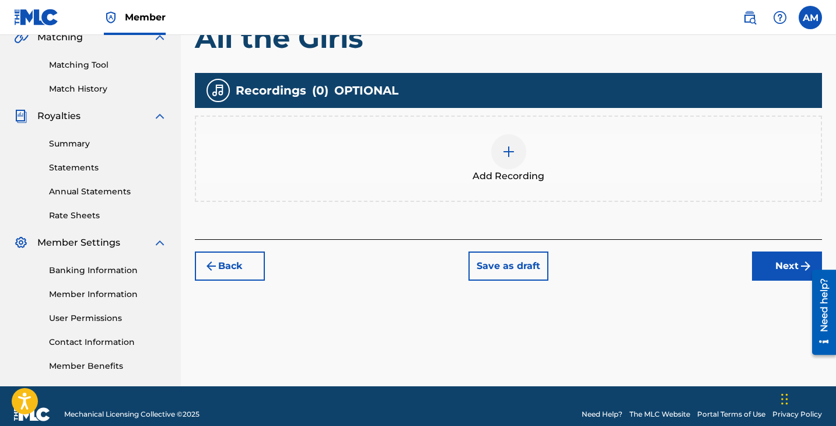
scroll to position [280, 0]
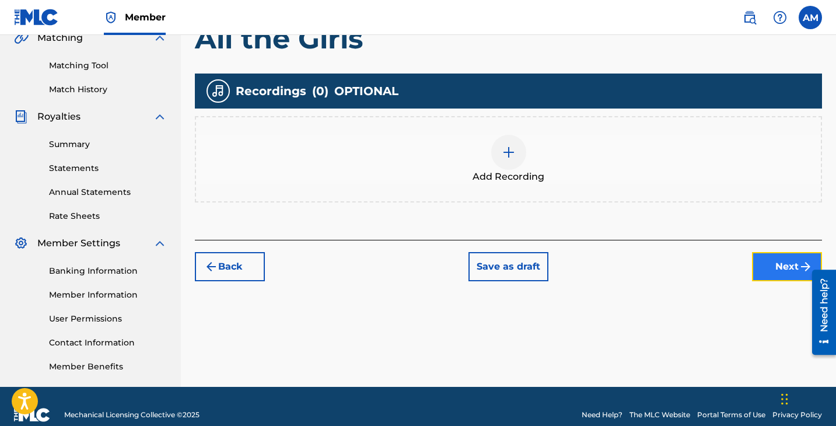
click at [767, 271] on button "Next" at bounding box center [787, 266] width 70 height 29
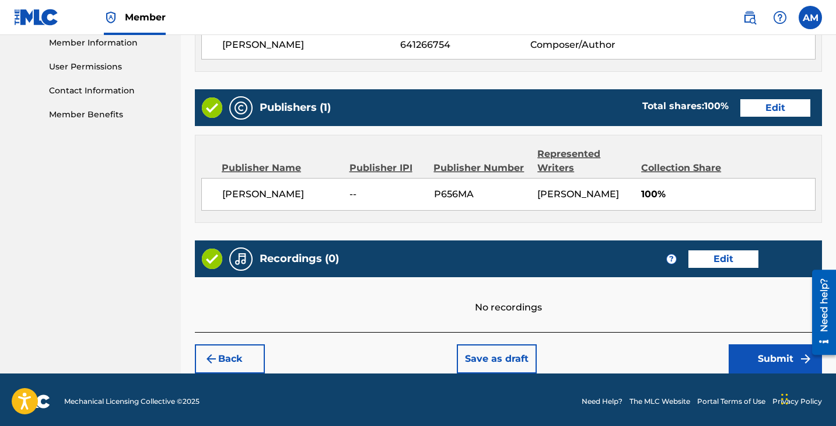
scroll to position [533, 0]
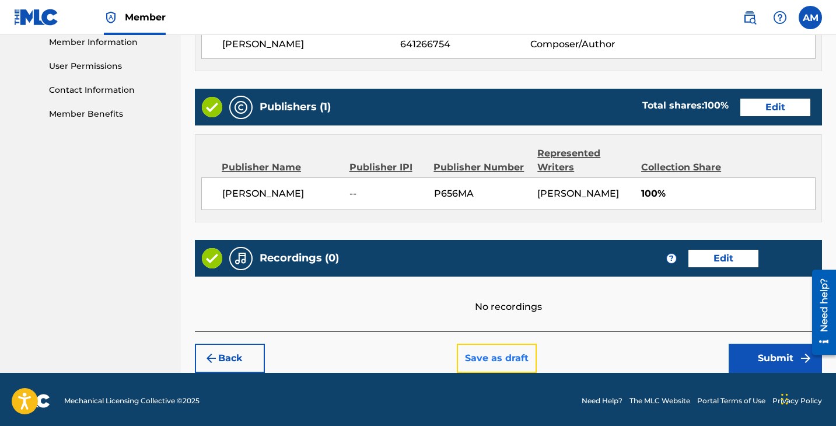
click at [495, 357] on button "Save as draft" at bounding box center [497, 357] width 80 height 29
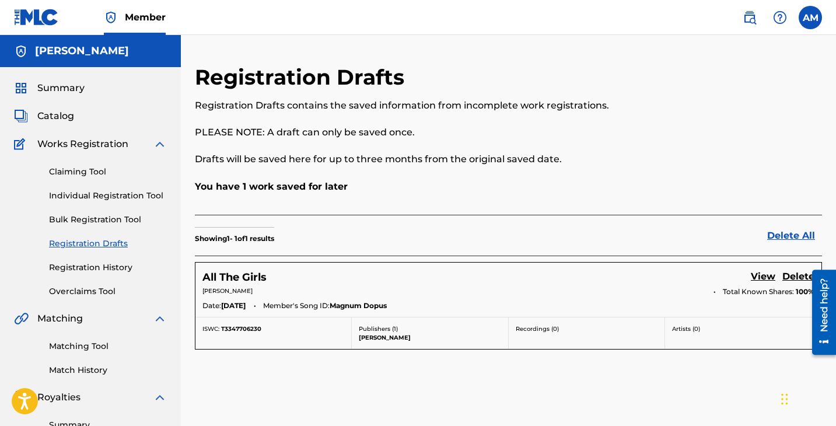
click at [329, 171] on div "Registration Drafts Registration Drafts contains the saved information from inc…" at bounding box center [436, 121] width 483 height 115
click at [103, 195] on link "Individual Registration Tool" at bounding box center [108, 196] width 118 height 12
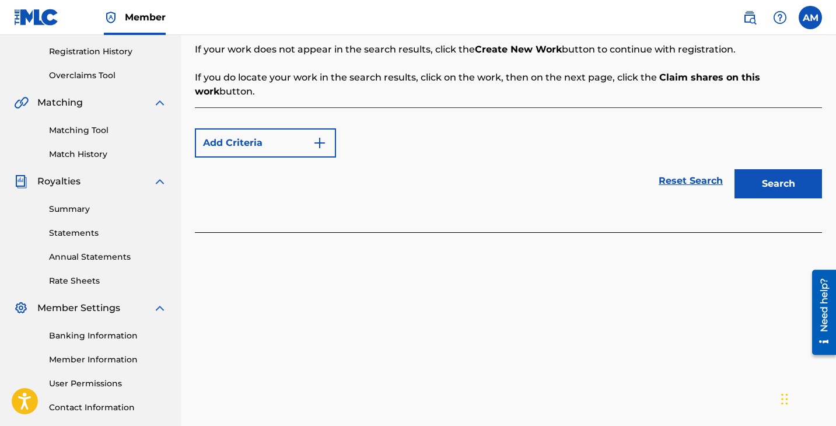
scroll to position [223, 0]
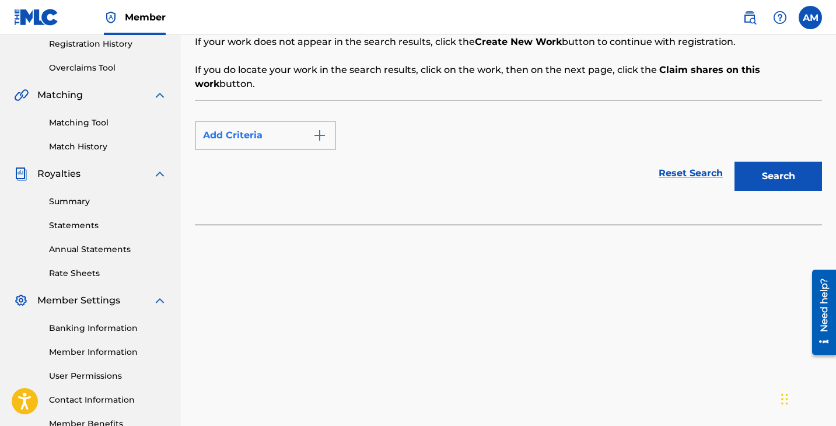
click at [322, 128] on img "Search Form" at bounding box center [320, 135] width 14 height 14
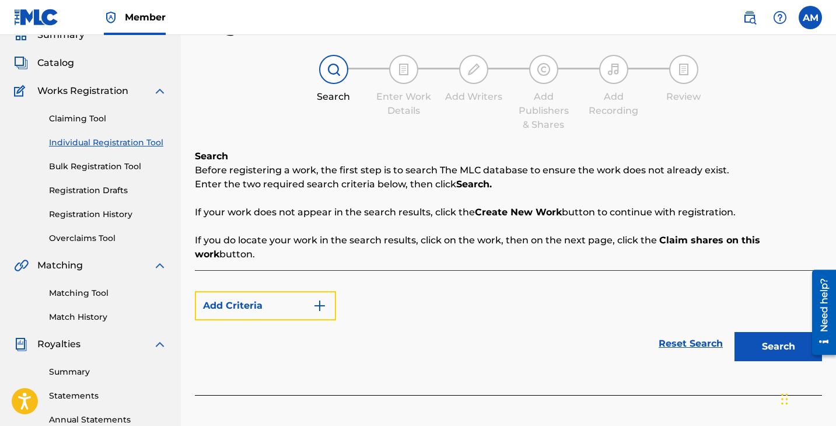
scroll to position [0, 0]
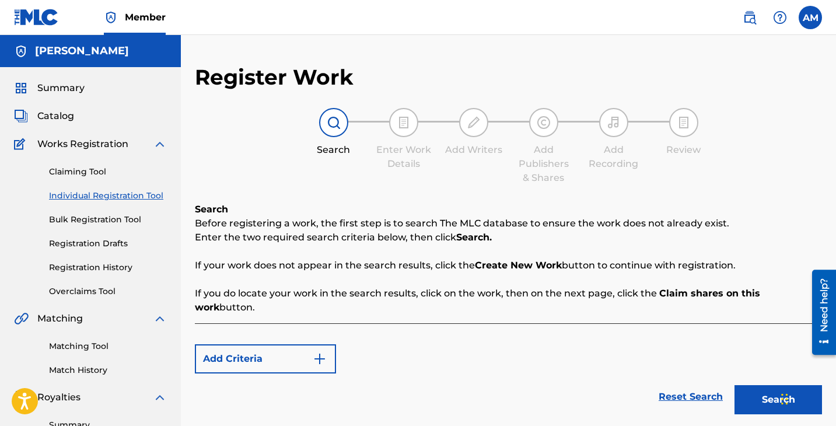
click at [334, 130] on div at bounding box center [333, 122] width 29 height 29
click at [750, 385] on button "Search" at bounding box center [777, 399] width 87 height 29
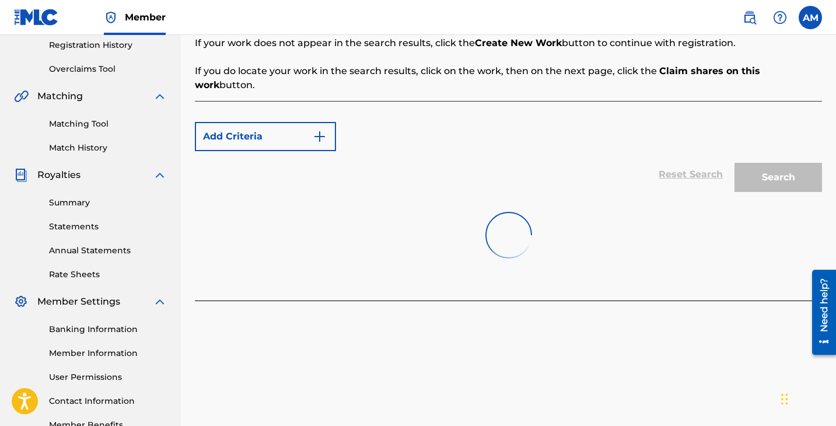
scroll to position [297, 0]
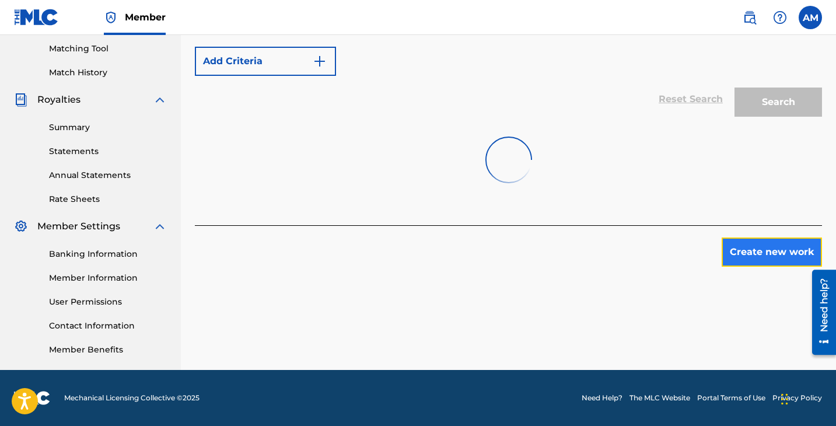
click at [750, 240] on button "Create new work" at bounding box center [771, 251] width 100 height 29
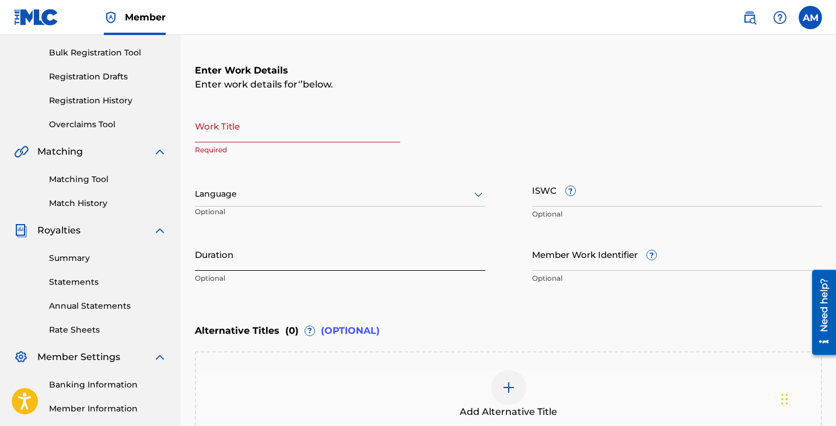
scroll to position [164, 0]
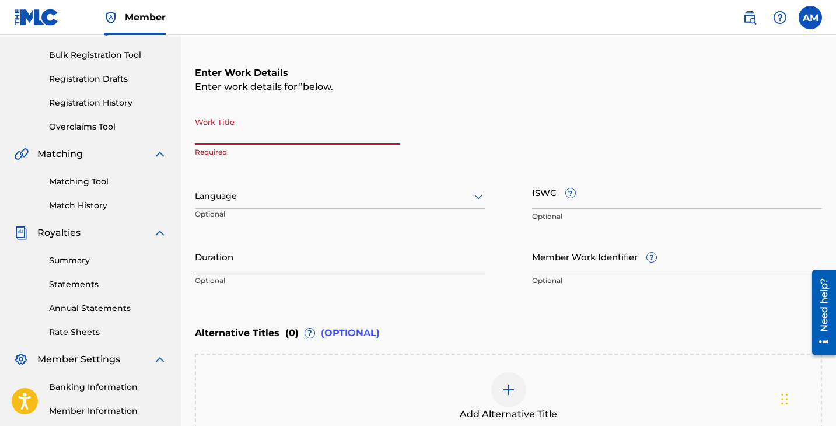
click at [249, 131] on input "Work Title" at bounding box center [297, 127] width 205 height 33
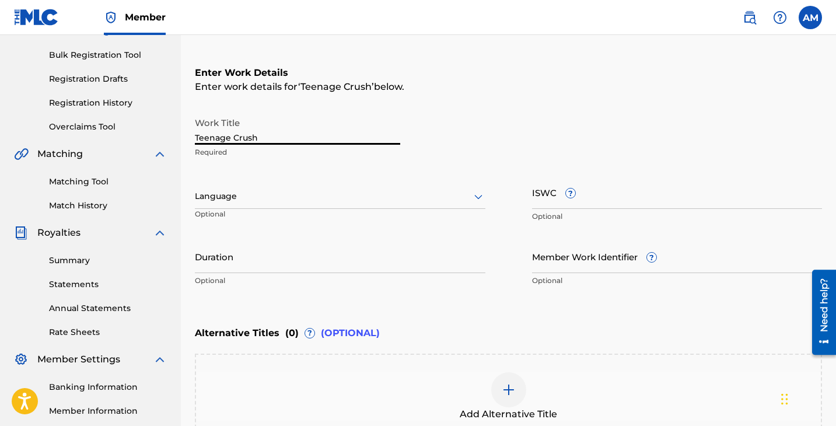
type input "Teenage Crush"
click at [337, 180] on div "Language Optional" at bounding box center [340, 202] width 290 height 52
click at [311, 192] on div at bounding box center [340, 196] width 290 height 15
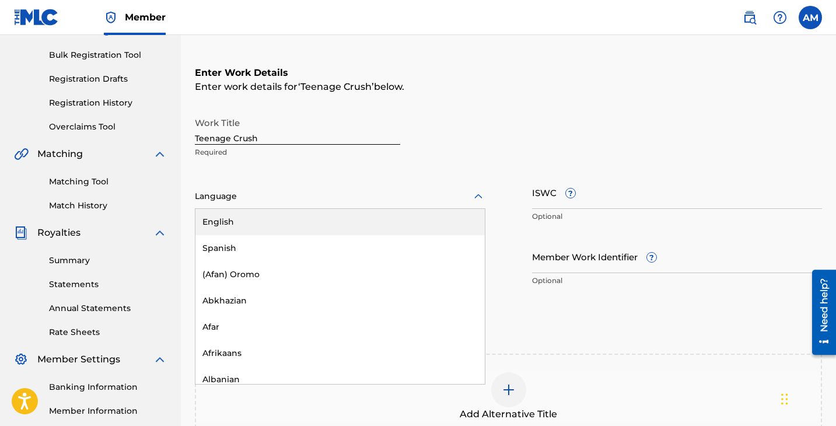
click at [273, 221] on div "English" at bounding box center [339, 222] width 289 height 26
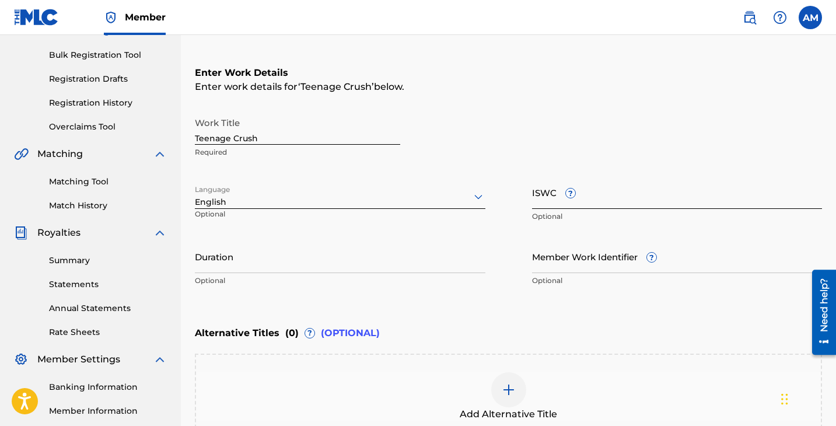
click at [548, 192] on input "ISWC ?" at bounding box center [677, 192] width 290 height 33
paste input "T3343499087"
type input "T3343499087"
click at [285, 277] on p "Optional" at bounding box center [340, 280] width 290 height 10
click at [287, 261] on input "Duration" at bounding box center [340, 256] width 290 height 33
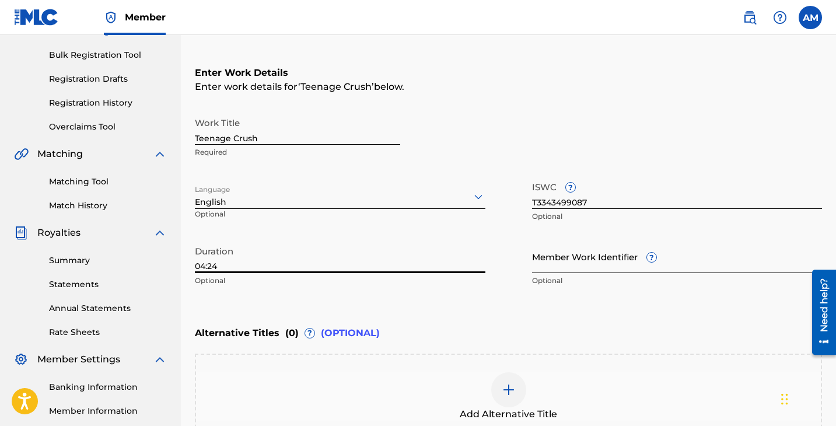
type input "04:24"
click at [584, 262] on input "Member Work Identifier ?" at bounding box center [677, 256] width 290 height 33
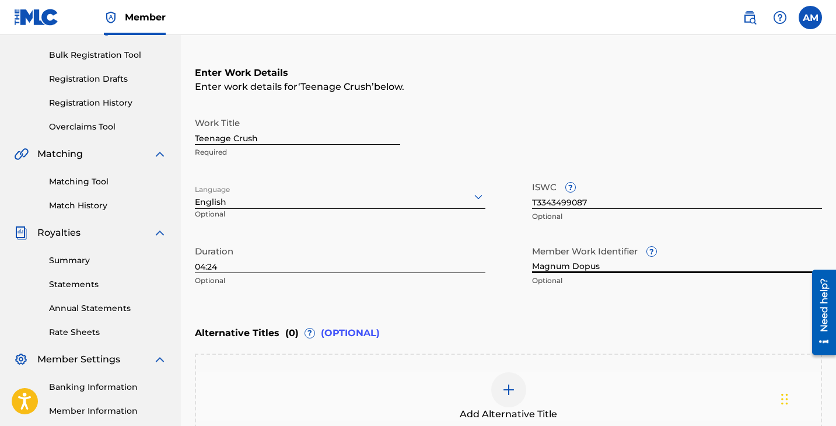
type input "Magnum Dopus"
click at [577, 309] on div "Enter Work Details Enter work details for ‘ Teenage Crush ’ below. Work Title T…" at bounding box center [508, 179] width 627 height 282
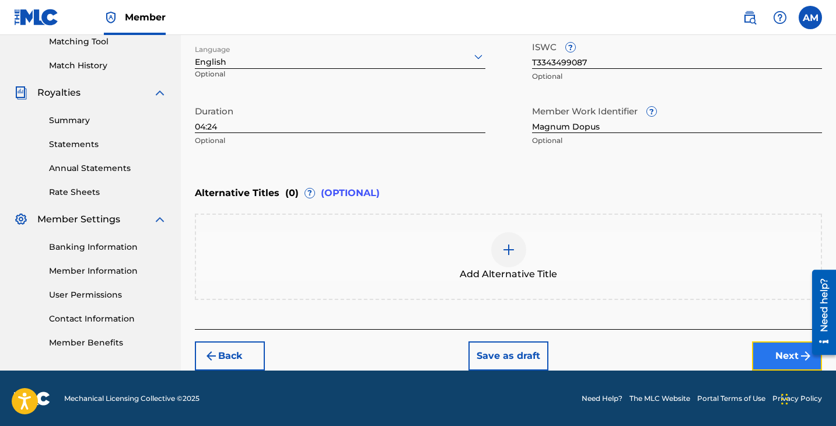
click at [768, 359] on button "Next" at bounding box center [787, 355] width 70 height 29
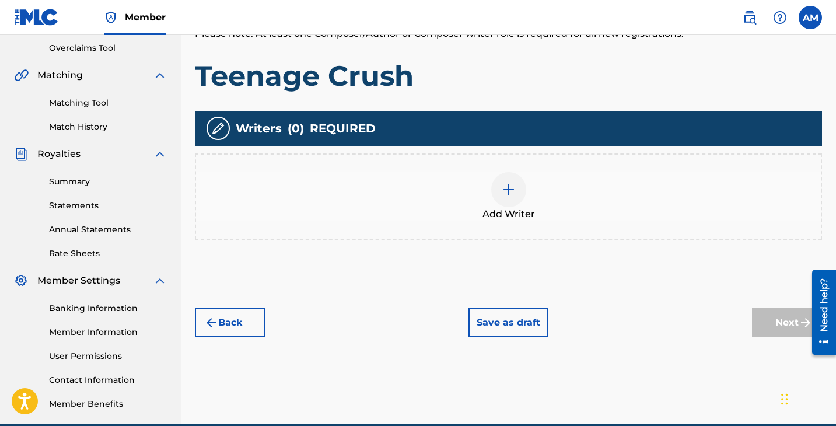
scroll to position [297, 0]
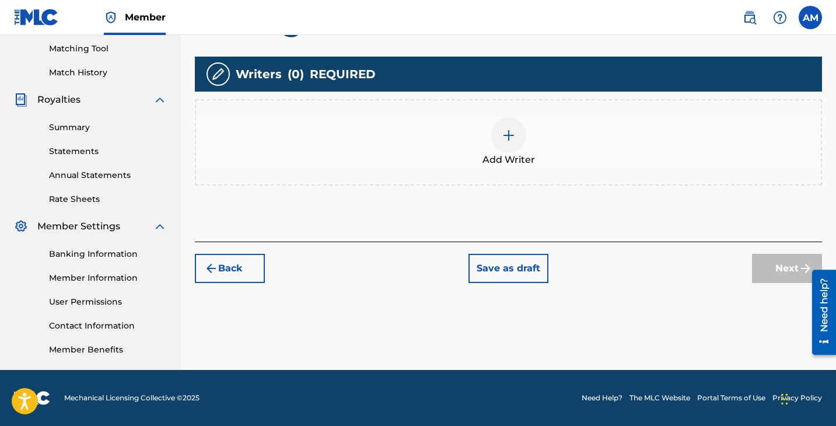
click at [500, 134] on div at bounding box center [508, 135] width 35 height 35
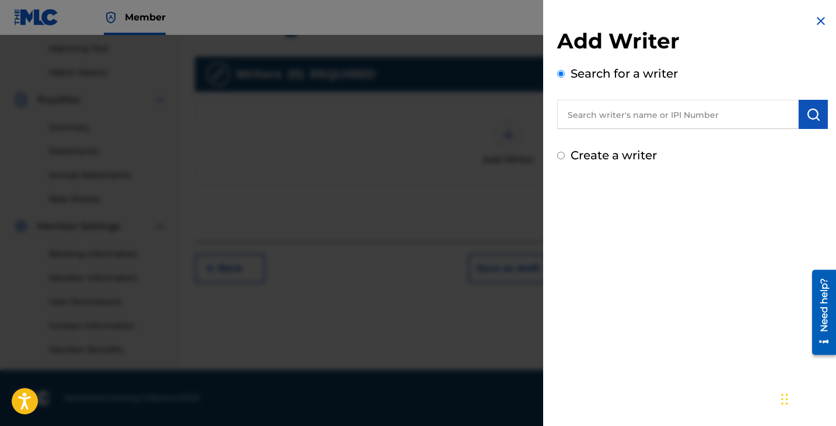
click at [619, 149] on label "Create a writer" at bounding box center [613, 155] width 86 height 14
radio input "true"
click at [564, 152] on input "Create a writer" at bounding box center [561, 156] width 8 height 8
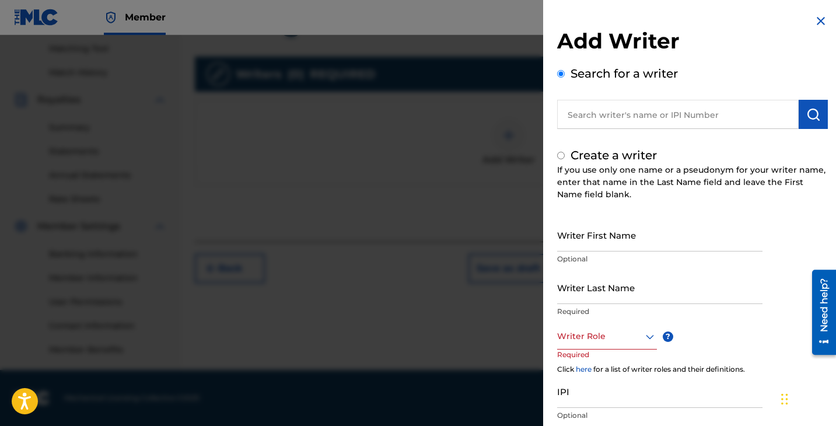
radio input "false"
radio input "true"
click at [573, 69] on label "Search for a writer" at bounding box center [623, 73] width 107 height 14
click at [564, 70] on input "Search for a writer" at bounding box center [561, 74] width 8 height 8
radio input "false"
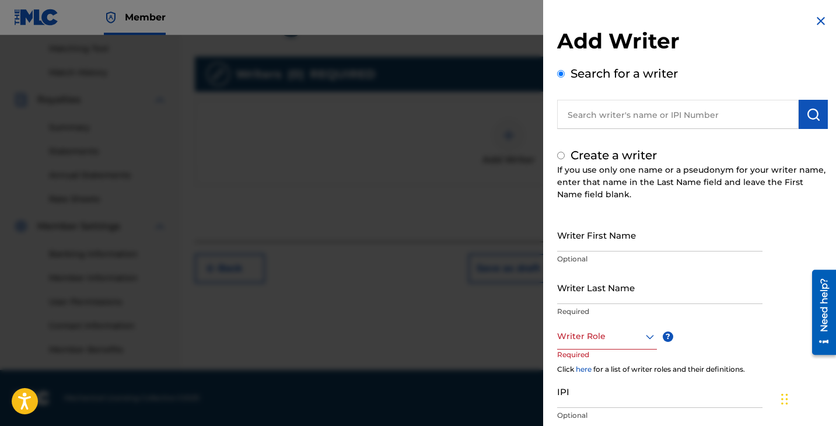
radio input "true"
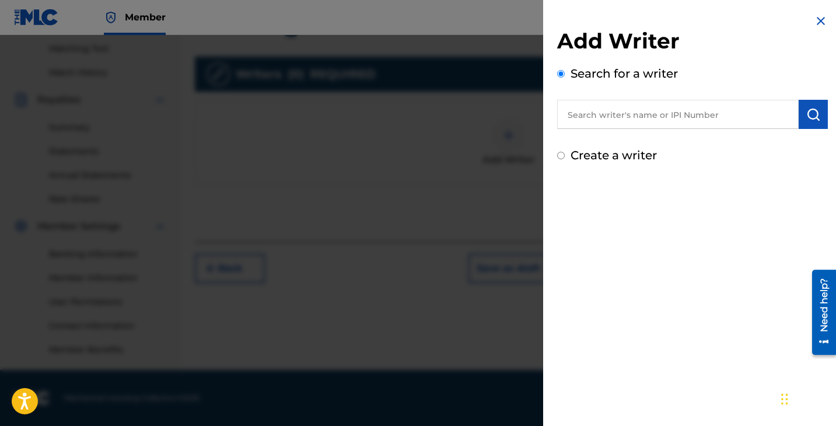
click at [591, 113] on input "text" at bounding box center [677, 114] width 241 height 29
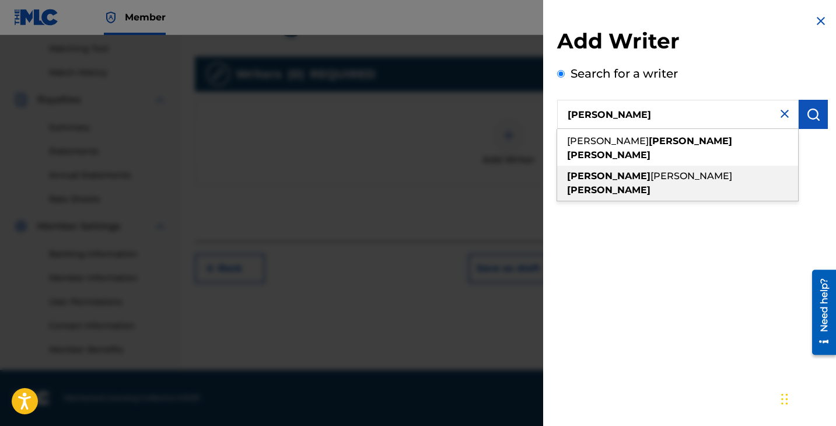
click at [650, 170] on span "[PERSON_NAME]" at bounding box center [691, 175] width 82 height 11
type input "[PERSON_NAME]"
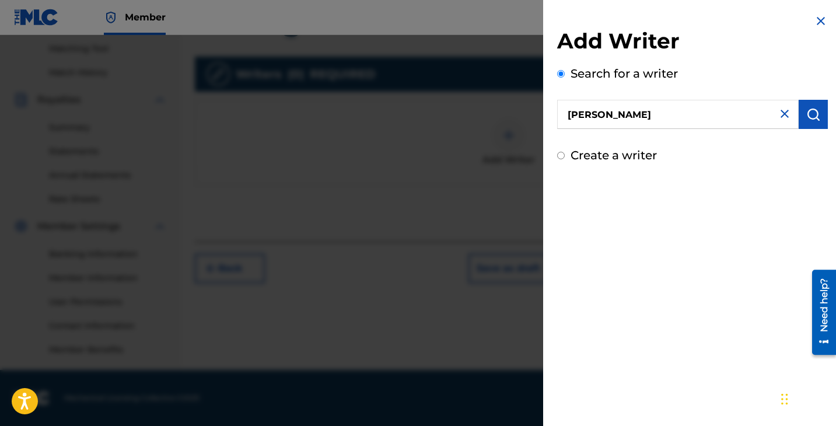
drag, startPoint x: 703, startPoint y: 114, endPoint x: 515, endPoint y: 103, distance: 187.5
click at [515, 103] on div "Add Writer Search for a writer [PERSON_NAME] Create a writer" at bounding box center [418, 230] width 836 height 391
click at [578, 150] on label "Create a writer" at bounding box center [613, 155] width 86 height 14
radio input "true"
click at [564, 152] on input "Create a writer" at bounding box center [561, 156] width 8 height 8
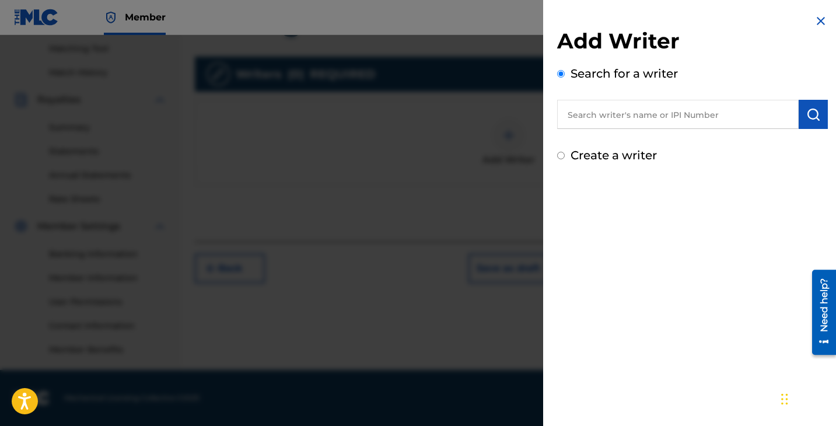
radio input "false"
radio input "true"
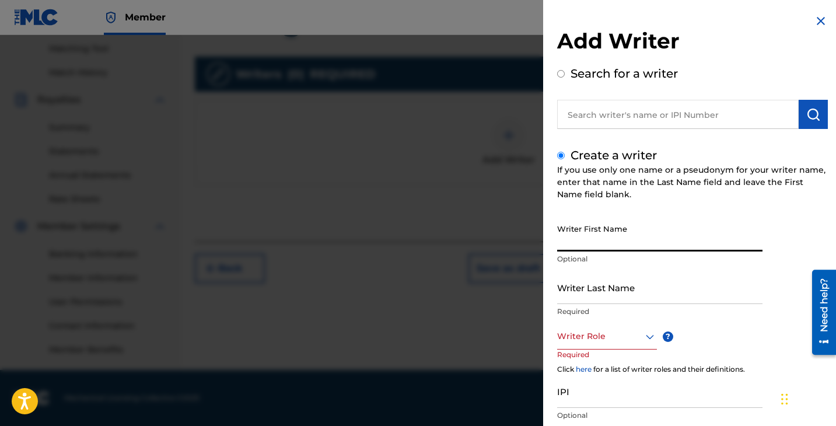
click at [611, 241] on input "Writer First Name" at bounding box center [659, 234] width 205 height 33
type input "[PERSON_NAME]"
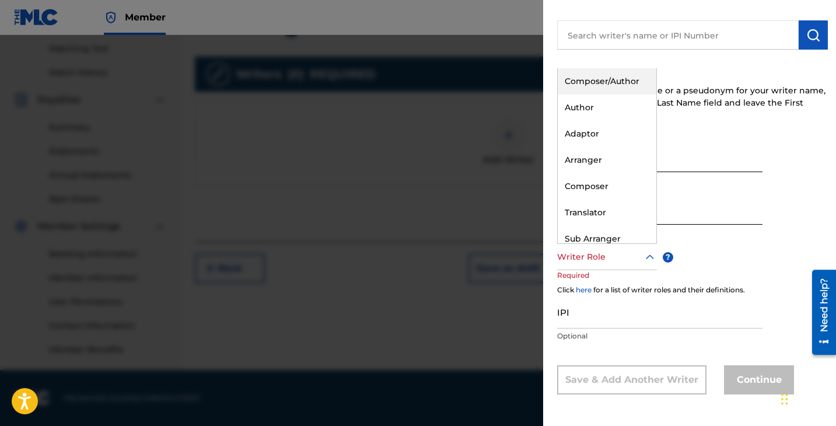
click at [624, 262] on div at bounding box center [607, 257] width 100 height 15
click at [614, 79] on div "Composer/Author" at bounding box center [606, 81] width 99 height 26
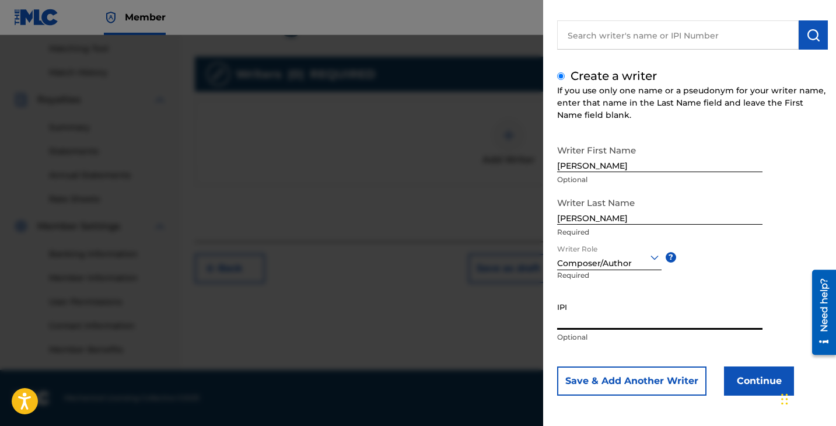
click at [629, 313] on input "IPI" at bounding box center [659, 312] width 205 height 33
paste input "641266754"
type input "641266754"
click at [737, 374] on button "Continue" at bounding box center [759, 380] width 70 height 29
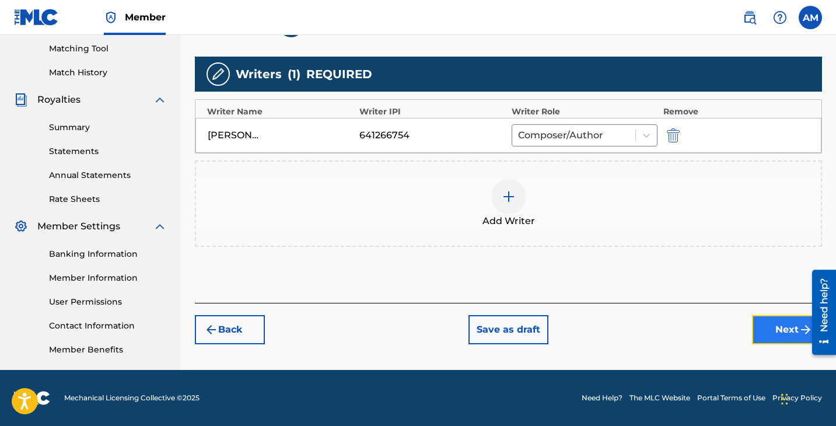
click at [770, 324] on button "Next" at bounding box center [787, 329] width 70 height 29
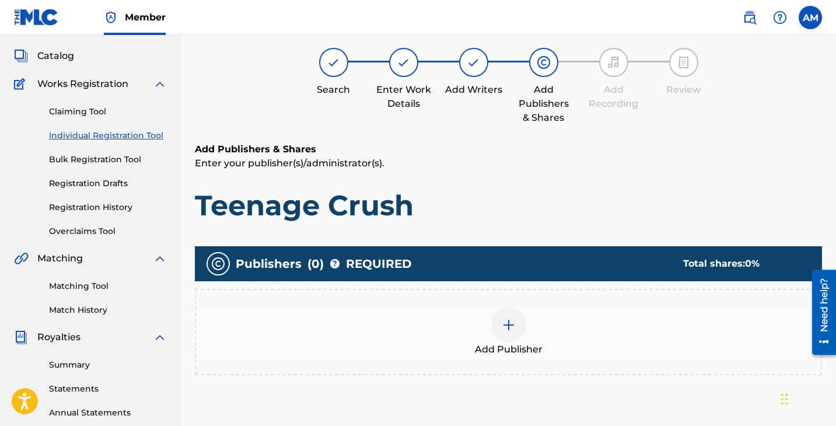
scroll to position [52, 0]
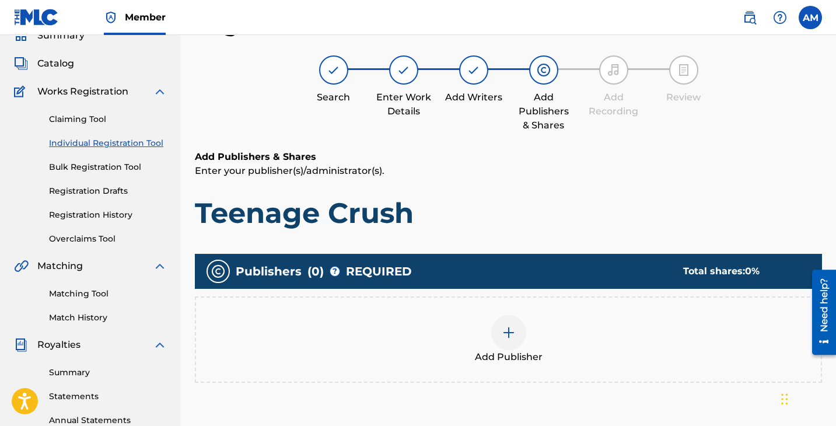
click at [496, 332] on div at bounding box center [508, 332] width 35 height 35
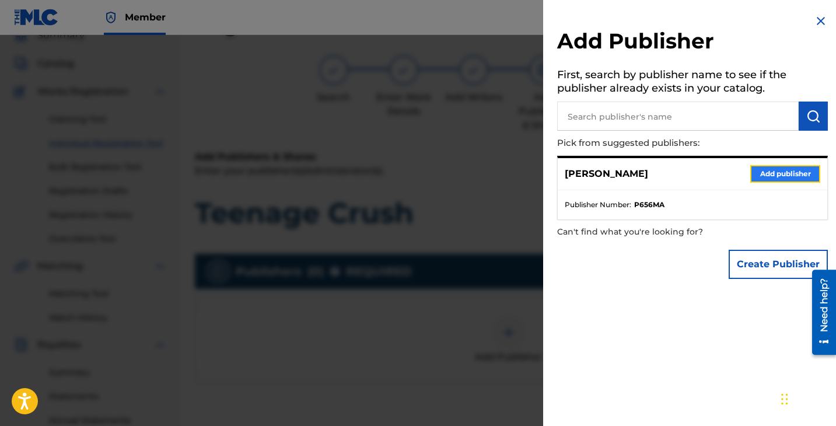
click at [778, 170] on button "Add publisher" at bounding box center [785, 173] width 70 height 17
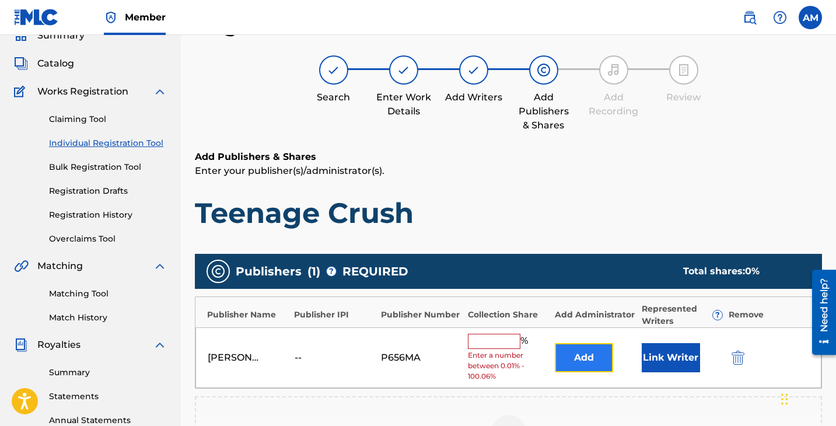
click at [581, 353] on button "Add" at bounding box center [584, 357] width 58 height 29
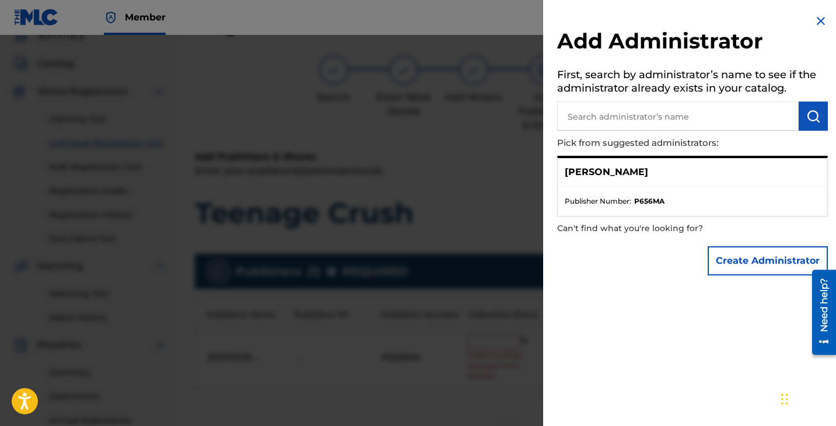
click at [816, 15] on img at bounding box center [820, 21] width 14 height 14
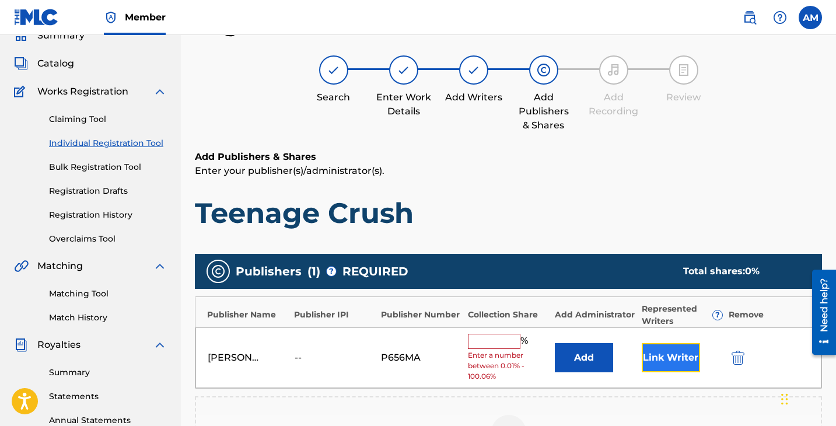
click at [680, 362] on button "Link Writer" at bounding box center [670, 357] width 58 height 29
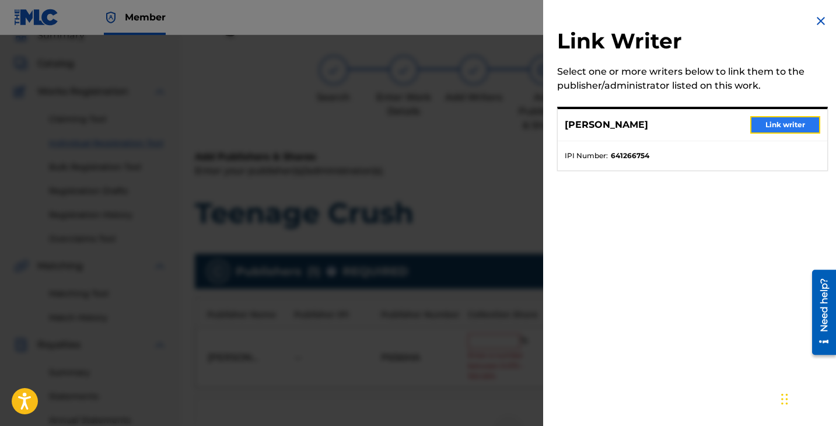
click at [773, 117] on button "Link writer" at bounding box center [785, 124] width 70 height 17
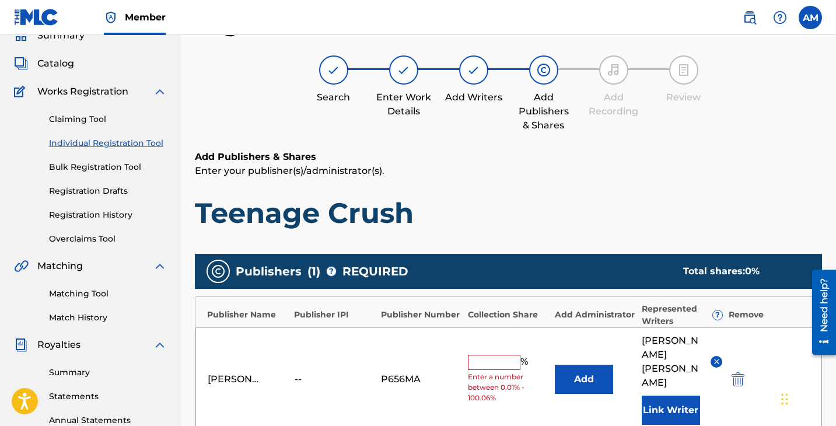
click at [496, 355] on input "text" at bounding box center [494, 362] width 52 height 15
type input "100"
click at [632, 213] on h1 "Teenage Crush" at bounding box center [508, 212] width 627 height 35
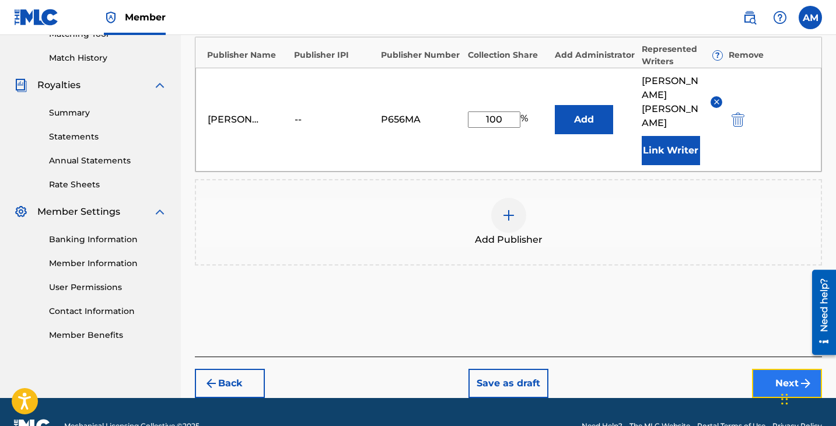
click at [783, 369] on button "Next" at bounding box center [787, 383] width 70 height 29
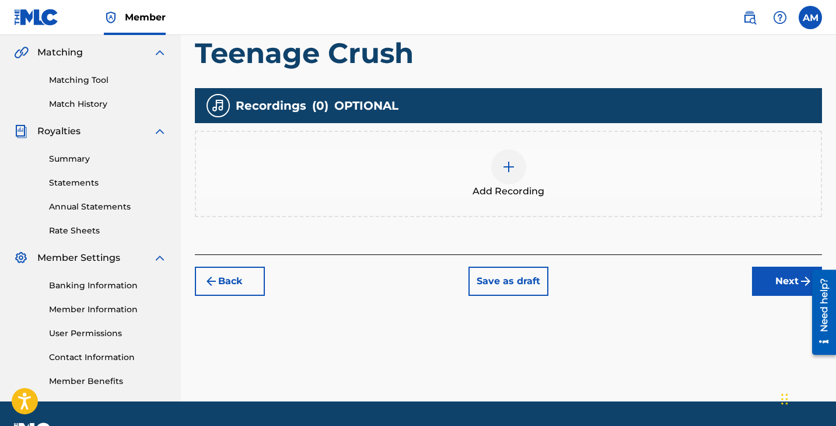
scroll to position [270, 0]
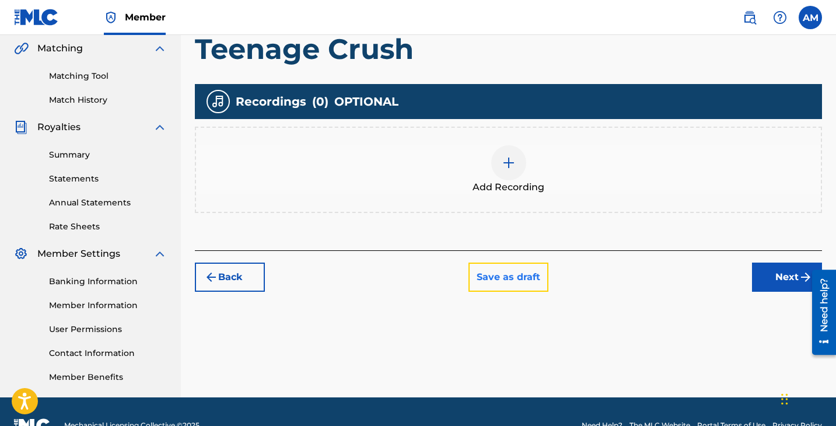
click at [504, 279] on button "Save as draft" at bounding box center [508, 276] width 80 height 29
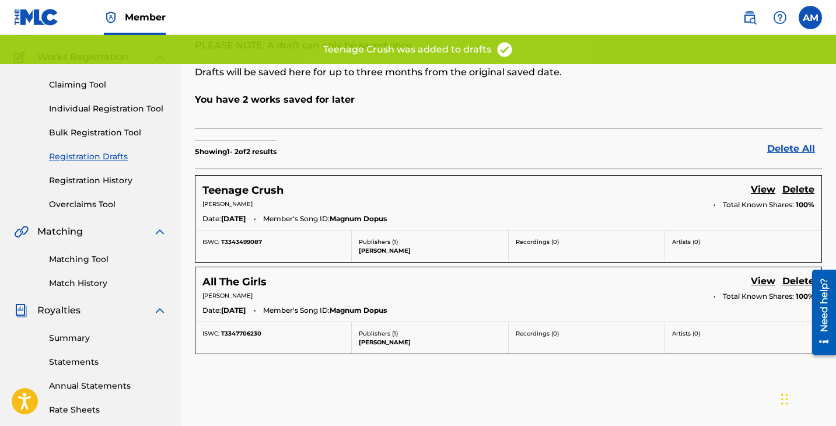
scroll to position [91, 0]
